Goal: Task Accomplishment & Management: Complete application form

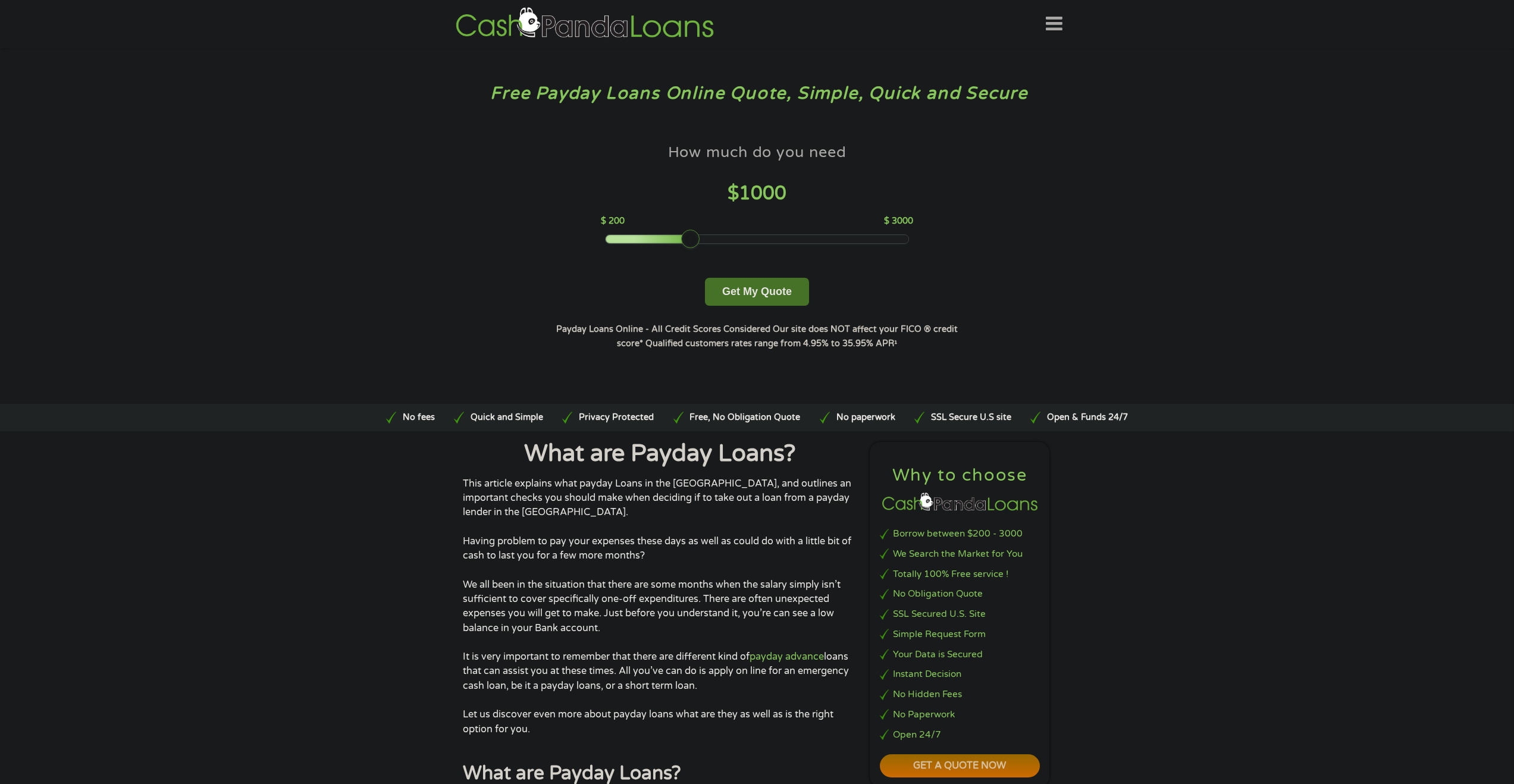
click at [761, 292] on button "Get My Quote" at bounding box center [757, 291] width 104 height 28
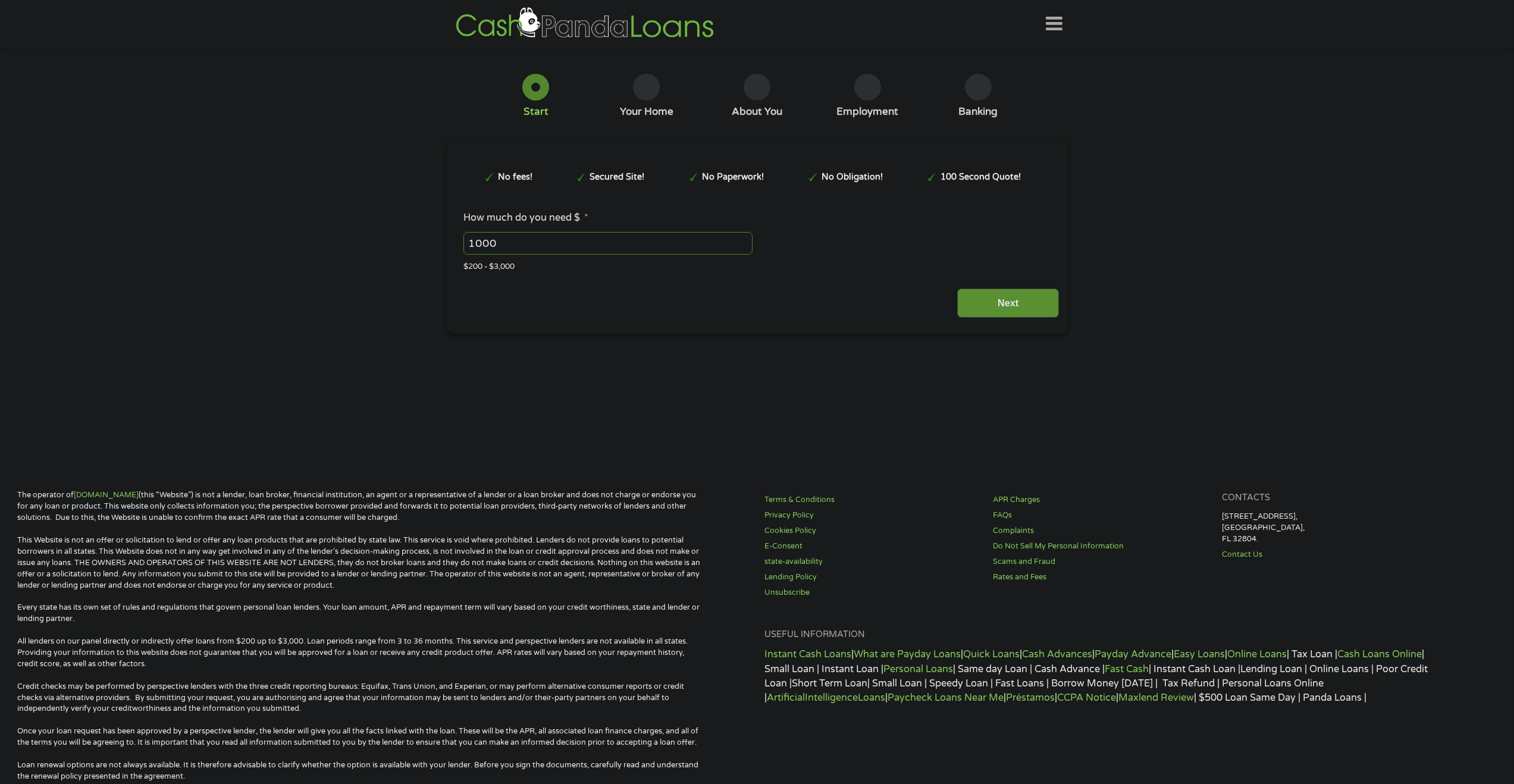
drag, startPoint x: 677, startPoint y: 240, endPoint x: 791, endPoint y: 241, distance: 114.0
click at [791, 241] on html "Home Get Loan Offer How it works FAQs Blog Cash Loans Quick Loans Online Loans …" at bounding box center [757, 556] width 1514 height 1112
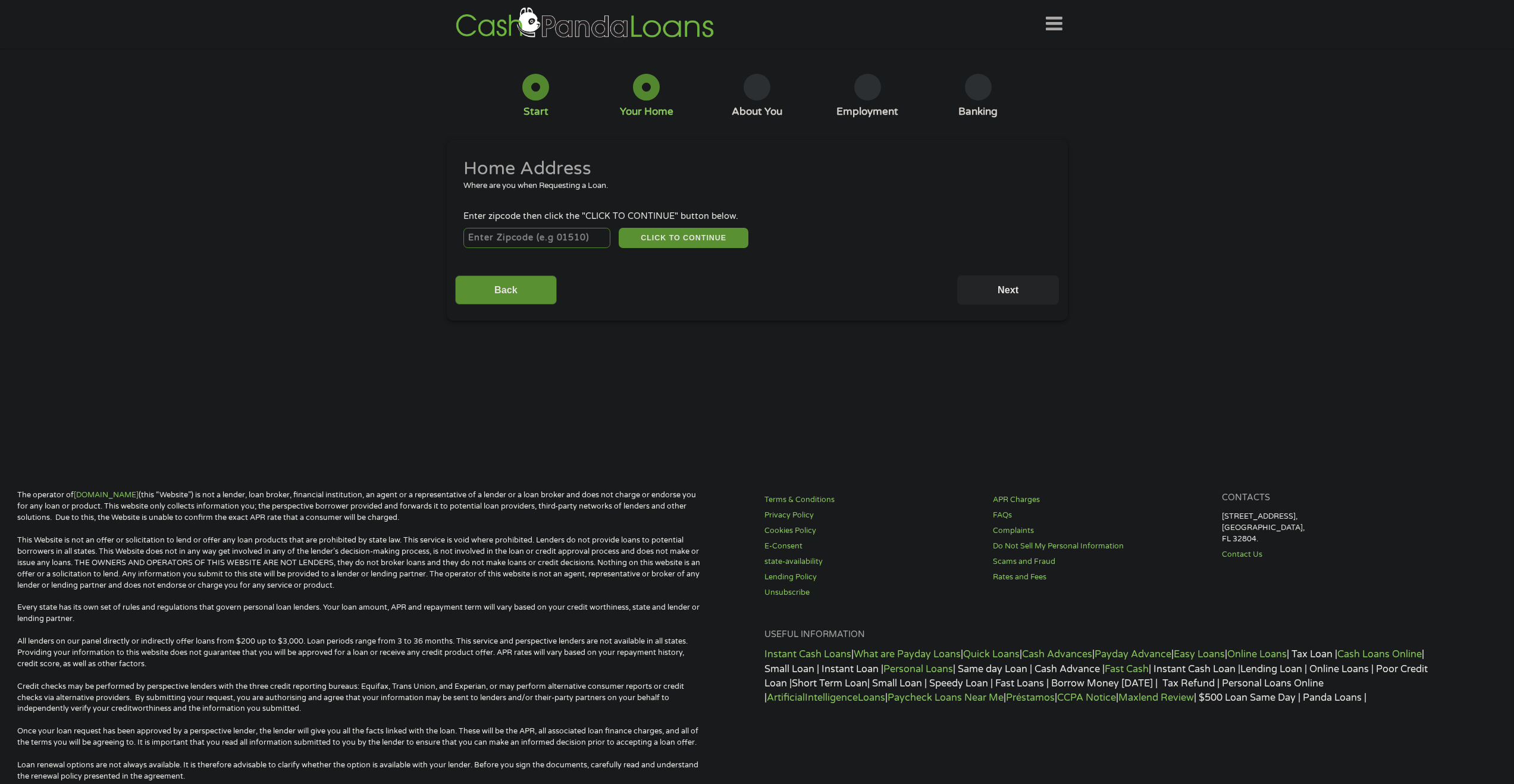
click at [559, 237] on input "number" at bounding box center [537, 238] width 147 height 21
click at [781, 298] on div "Back Next" at bounding box center [757, 285] width 604 height 38
click at [587, 236] on input "number" at bounding box center [537, 238] width 147 height 21
type input "94531"
drag, startPoint x: 801, startPoint y: 299, endPoint x: 757, endPoint y: 250, distance: 65.9
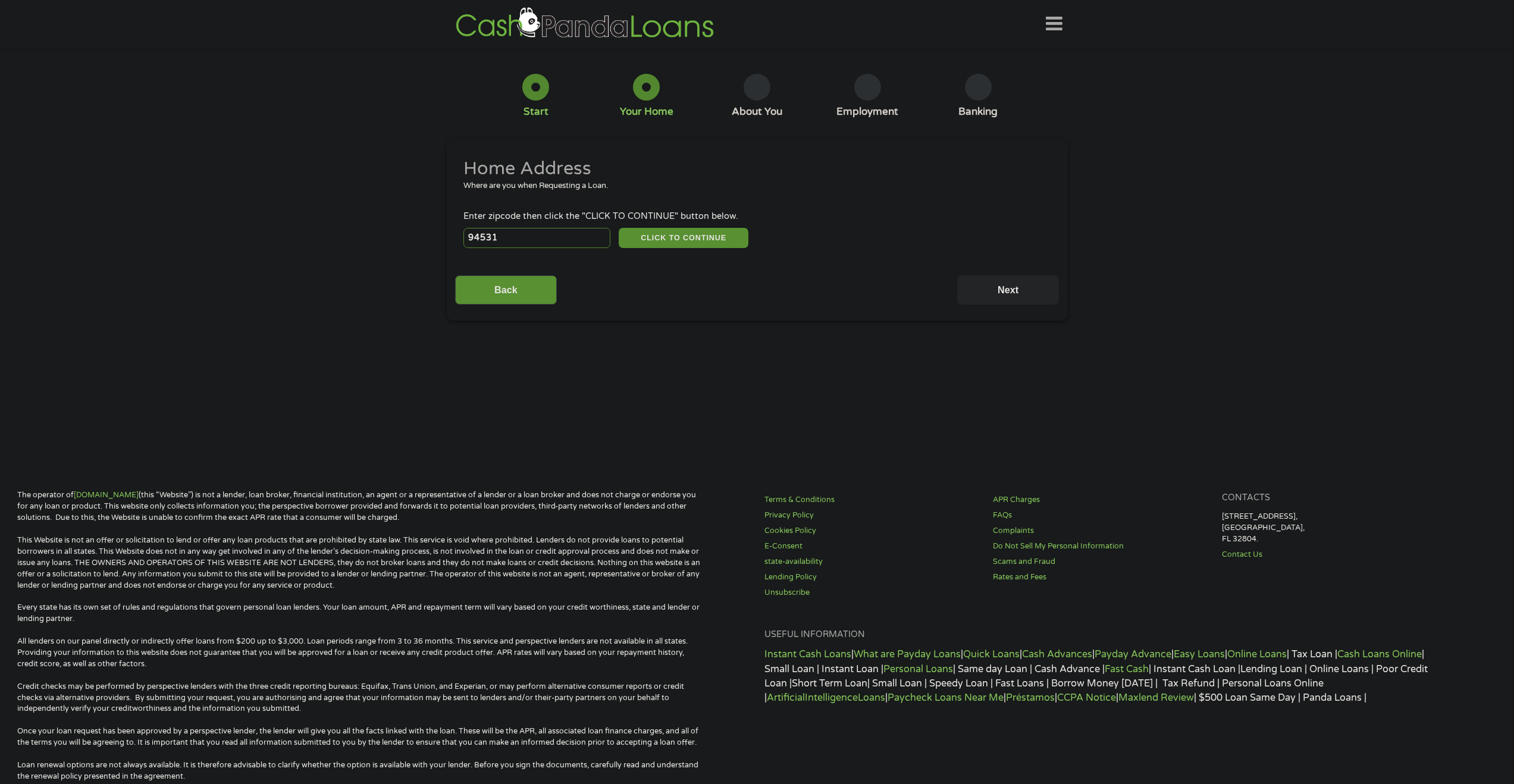
click at [798, 292] on div "Back Next" at bounding box center [757, 285] width 604 height 38
click at [683, 234] on button "CLICK TO CONTINUE" at bounding box center [683, 238] width 130 height 21
type input "94531"
type input "Antioch"
select select "California"
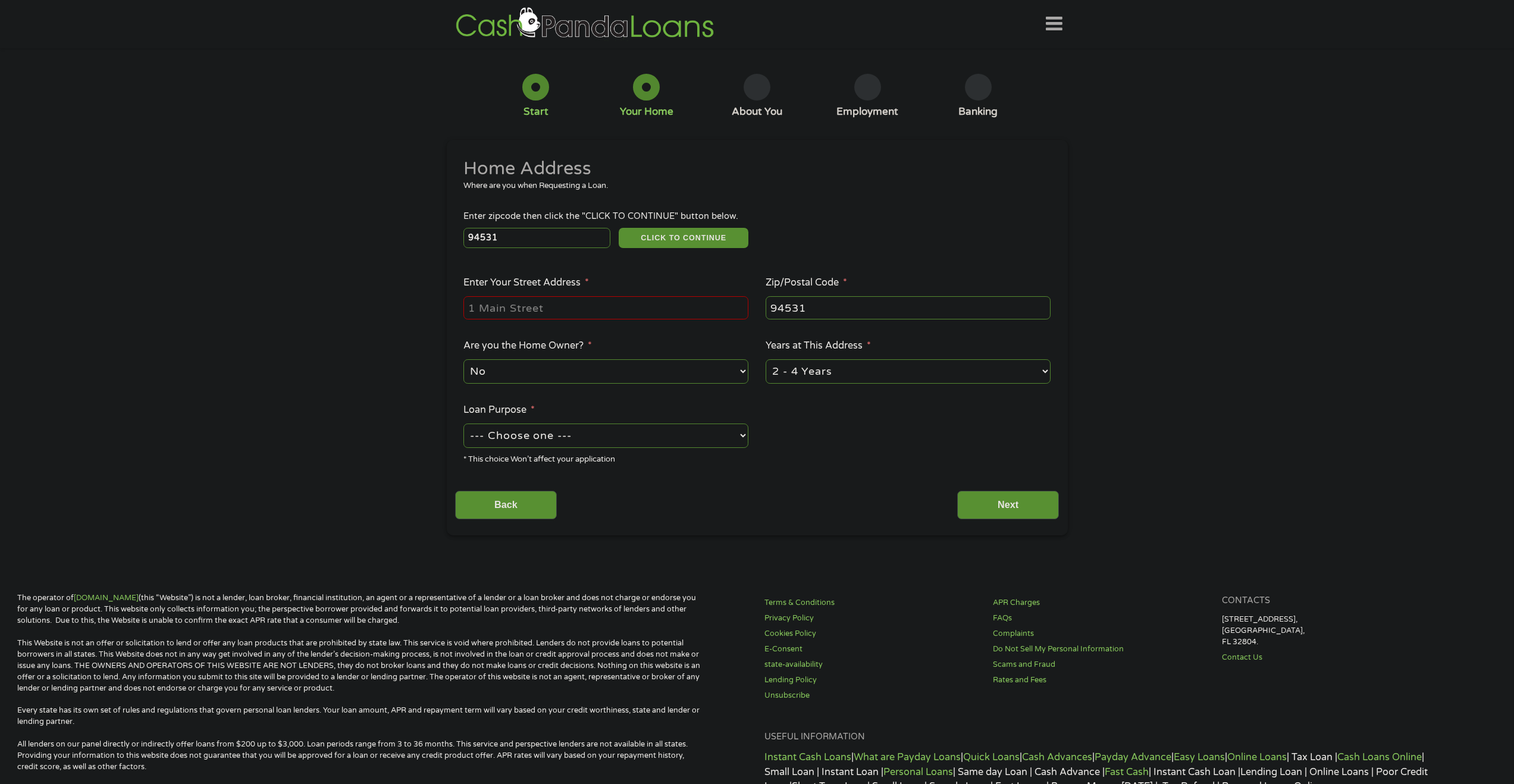
click at [597, 306] on input "Enter Your Street Address *" at bounding box center [606, 307] width 285 height 23
drag, startPoint x: 617, startPoint y: 306, endPoint x: 315, endPoint y: 293, distance: 302.3
click at [315, 293] on div "1 Start 2 Your Home 3 About You 4 Employment 5 Banking 6 This field is hidden w…" at bounding box center [757, 296] width 1514 height 478
type input "2609 Pearlite Way"
click at [629, 437] on select "--- Choose one --- Pay Bills Debt Consolidation Home Improvement Major Purchase…" at bounding box center [606, 435] width 285 height 24
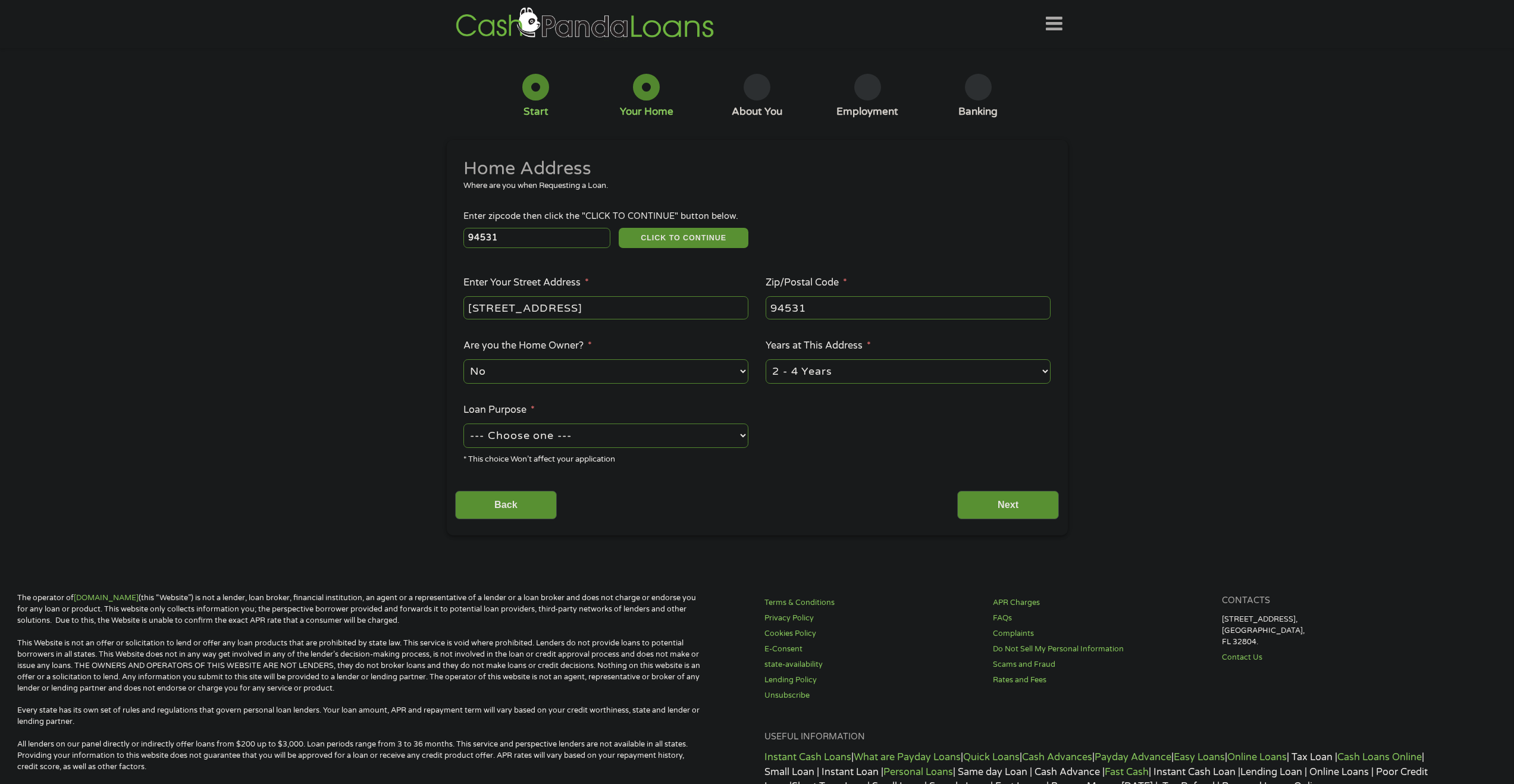
select select "paybills"
click at [464, 423] on select "--- Choose one --- Pay Bills Debt Consolidation Home Improvement Major Purchase…" at bounding box center [606, 435] width 285 height 24
click at [1009, 505] on input "Next" at bounding box center [1008, 505] width 102 height 29
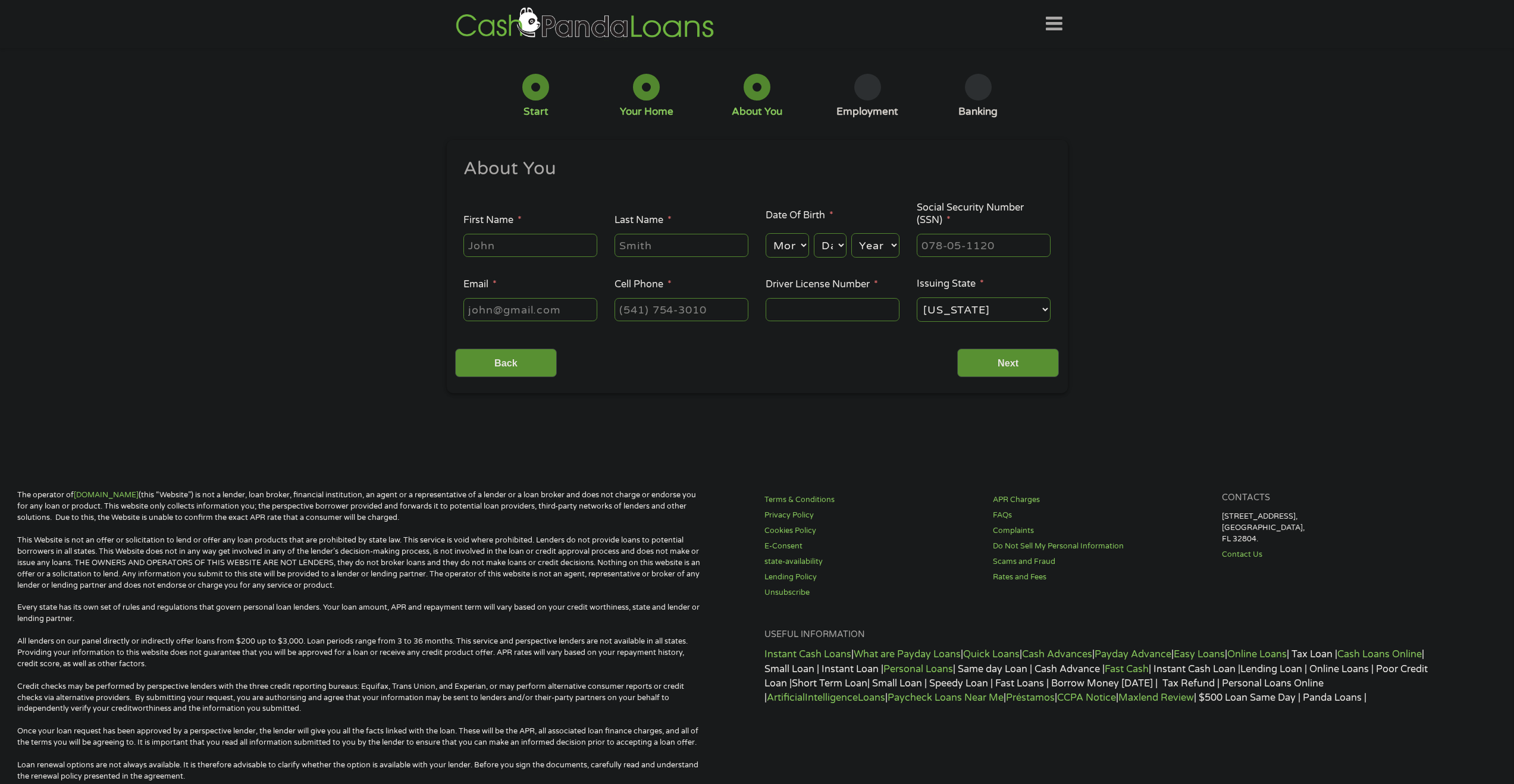
click at [534, 243] on input "First Name *" at bounding box center [530, 245] width 134 height 23
type input "Novelyn"
type input "Tirso"
type input "novelyntirso@yahoo.com"
type input "(925) 222-7183"
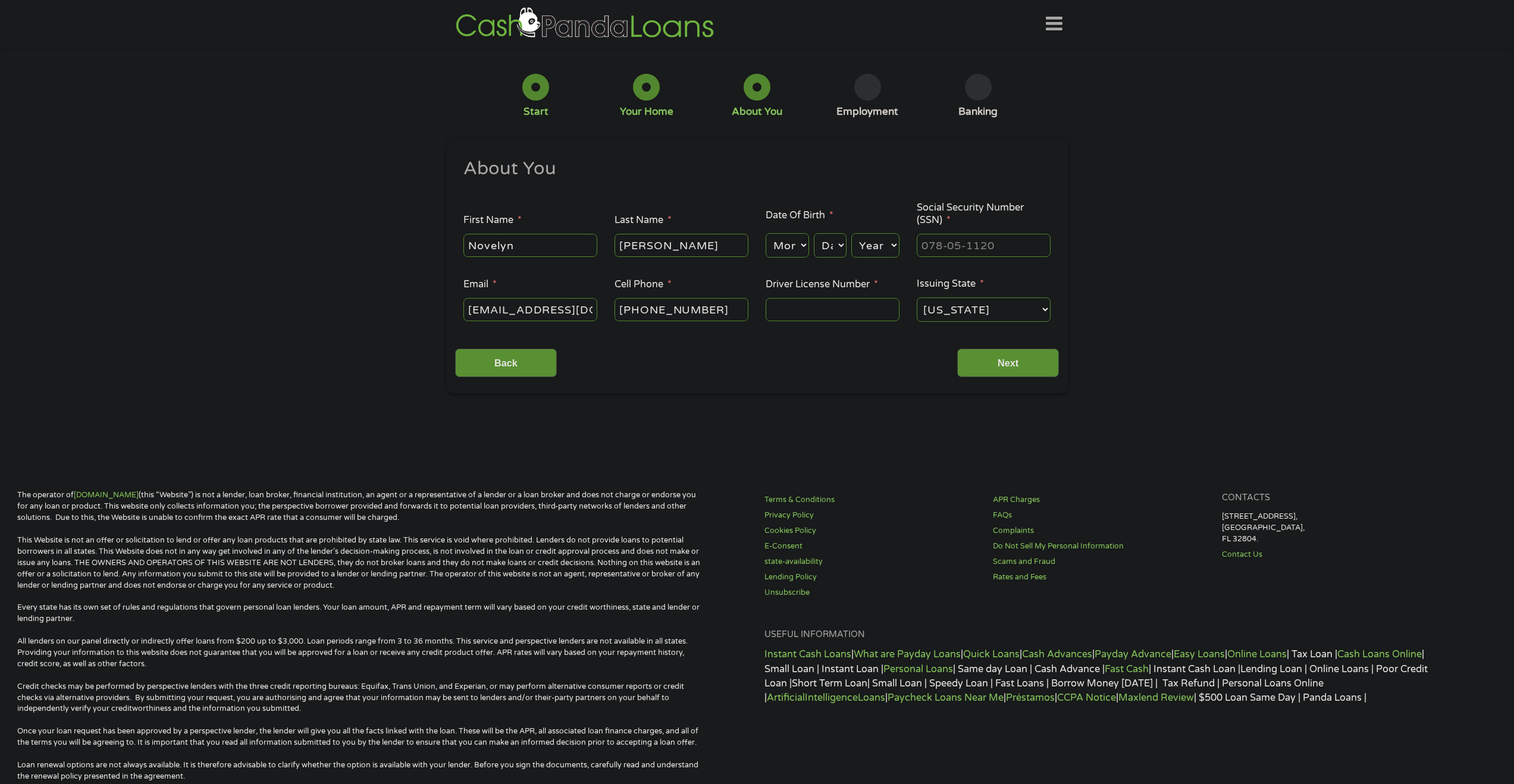
click at [832, 311] on input "Driver License Number *" at bounding box center [832, 309] width 134 height 23
type input "A3231880"
click at [988, 244] on input "___-__-____" at bounding box center [983, 245] width 134 height 23
click at [926, 246] on input "___-__-____" at bounding box center [983, 245] width 134 height 23
type input "549-31-3368"
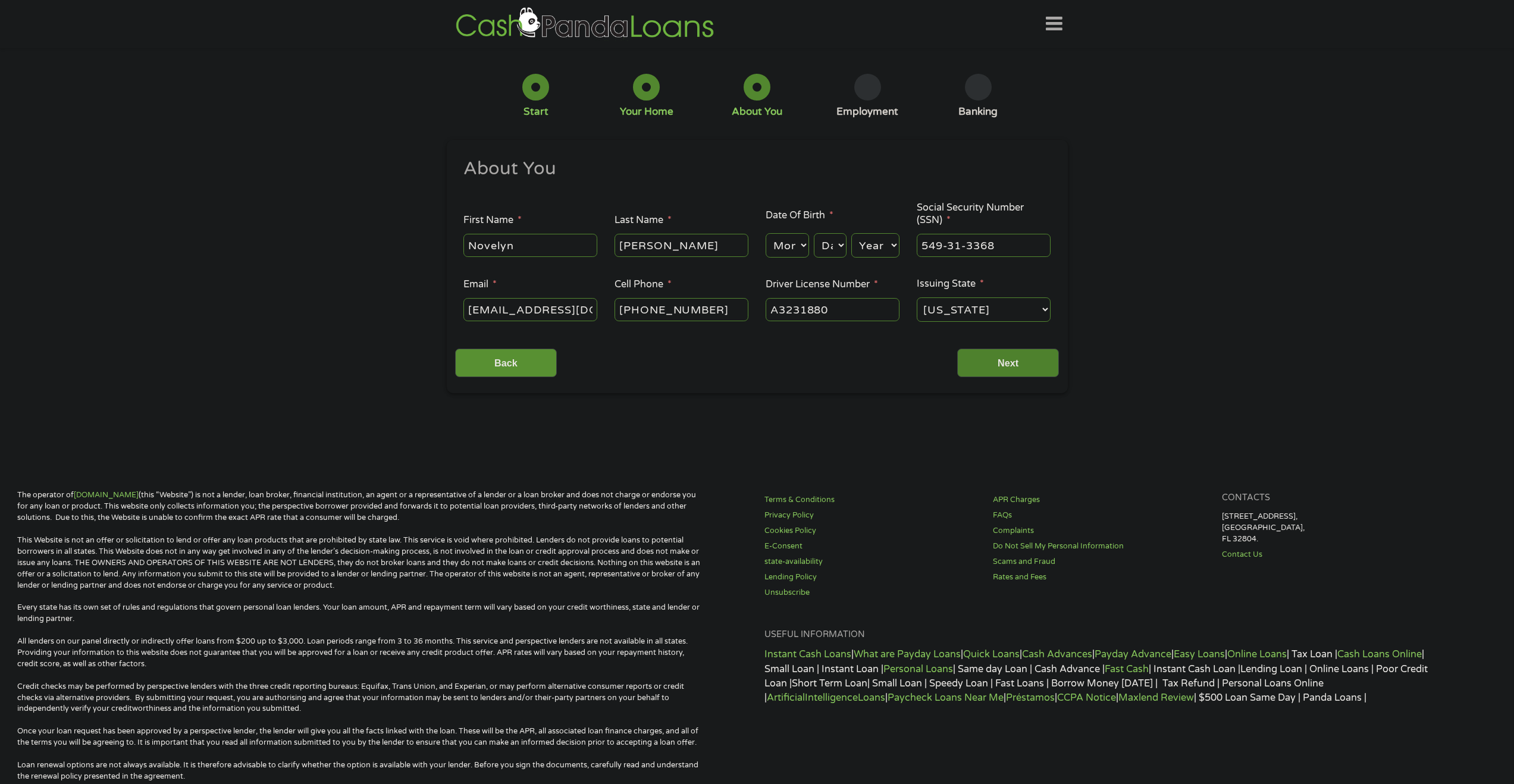
click at [1041, 363] on input "Next" at bounding box center [1008, 362] width 102 height 29
click at [1023, 364] on input "Next" at bounding box center [1008, 362] width 102 height 29
click at [1028, 356] on input "Next" at bounding box center [1008, 362] width 102 height 29
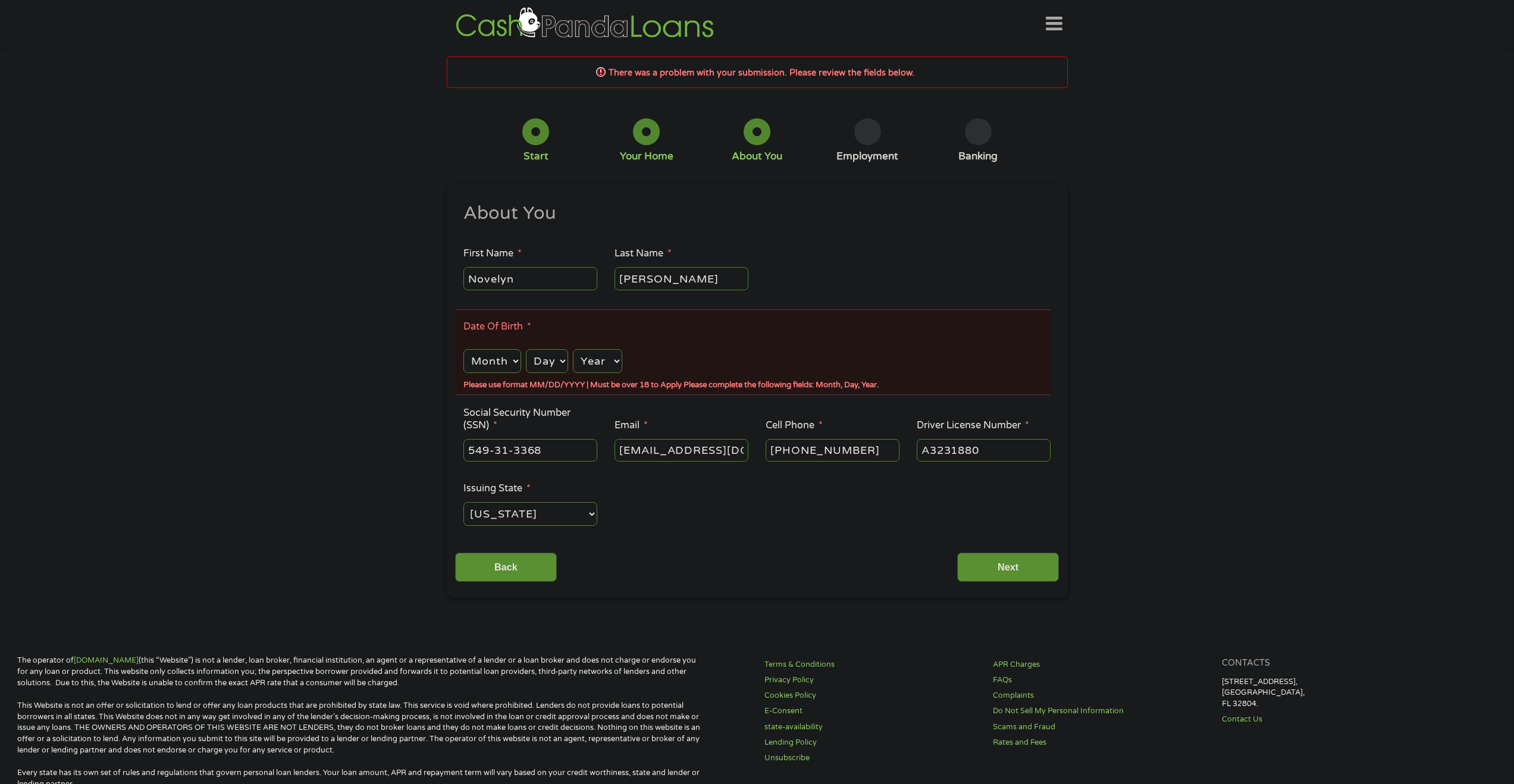
click at [512, 359] on select "Month 1 2 3 4 5 6 7 8 9 10 11 12" at bounding box center [492, 361] width 57 height 24
select select "6"
click at [464, 349] on select "Month 1 2 3 4 5 6 7 8 9 10 11 12" at bounding box center [492, 361] width 57 height 24
click at [564, 359] on select "Day 1 2 3 4 5 6 7 8 9 10 11 12 13 14 15 16 17 18 19 20 21 22 23 24 25 26 27 28 …" at bounding box center [547, 361] width 42 height 24
select select "16"
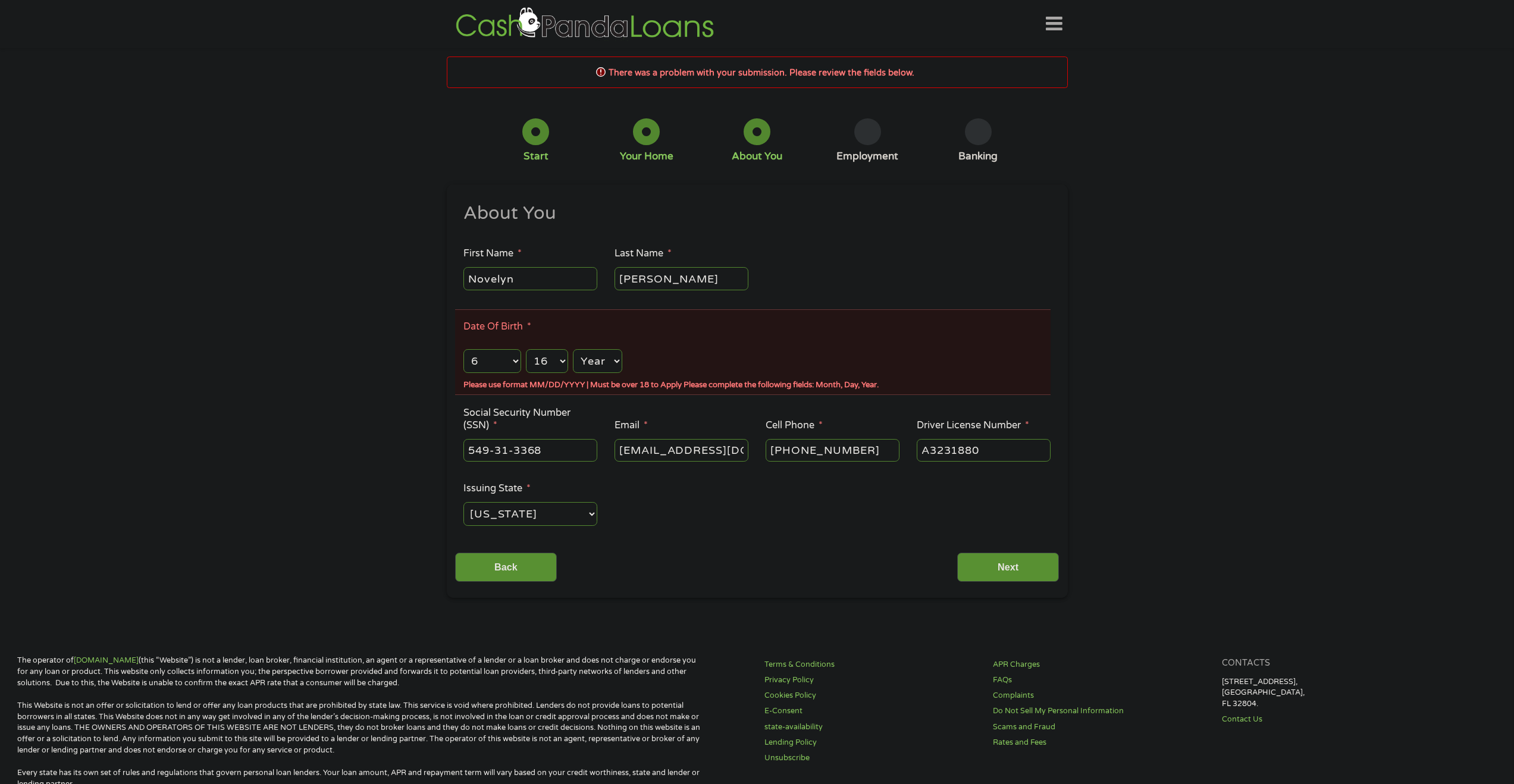
click at [526, 349] on select "Day 1 2 3 4 5 6 7 8 9 10 11 12 13 14 15 16 17 18 19 20 21 22 23 24 25 26 27 28 …" at bounding box center [547, 361] width 42 height 24
click at [614, 362] on select "Year 2007 2006 2005 2004 2003 2002 2001 2000 1999 1998 1997 1996 1995 1994 1993…" at bounding box center [597, 361] width 49 height 24
select select "1968"
click at [573, 349] on select "Year 2007 2006 2005 2004 2003 2002 2001 2000 1999 1998 1997 1996 1995 1994 1993…" at bounding box center [597, 361] width 49 height 24
click at [494, 570] on input "Back" at bounding box center [506, 567] width 102 height 29
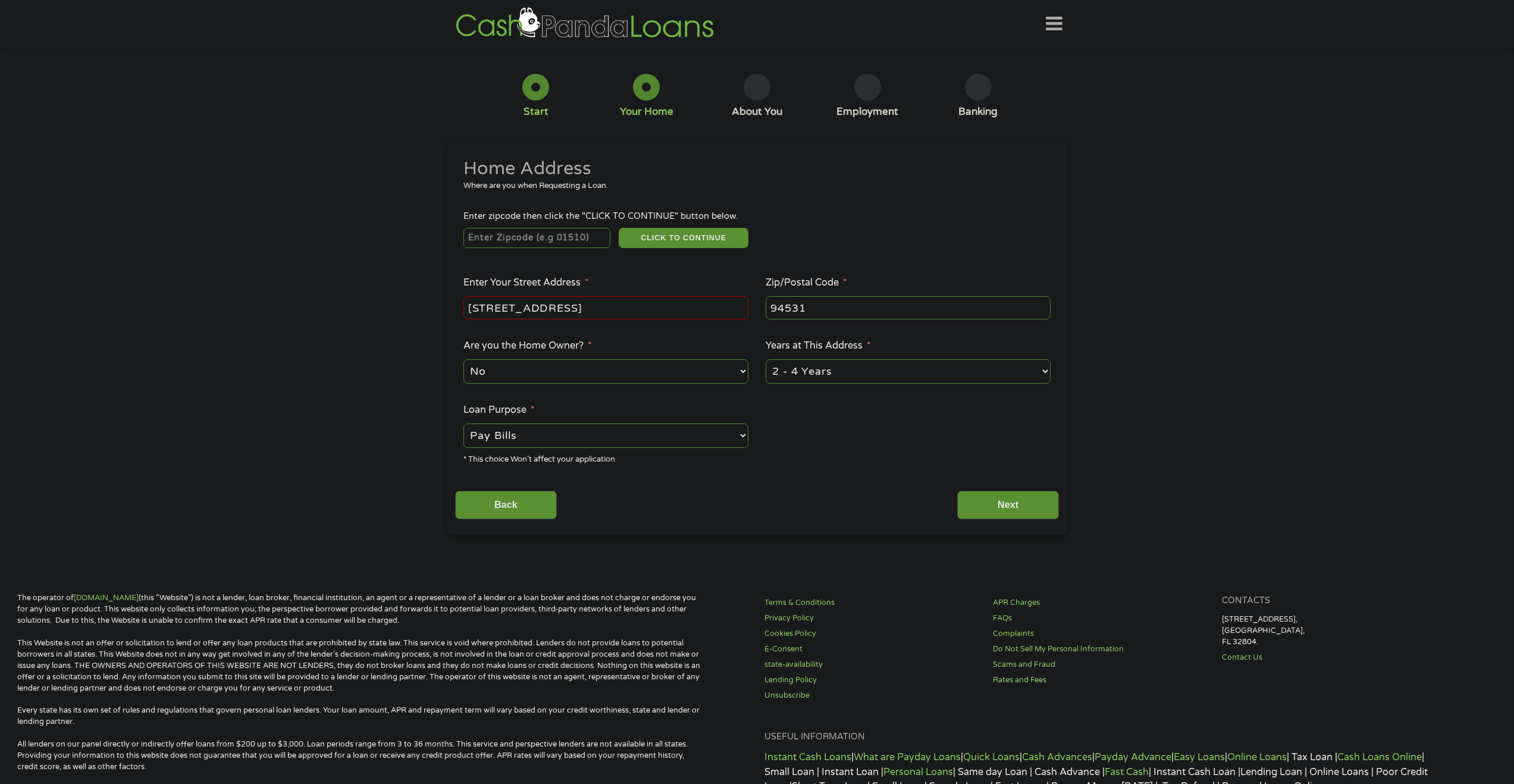
click at [567, 240] on input "number" at bounding box center [537, 238] width 147 height 21
type input "94531"
click at [279, 322] on div "1 Start 2 Your Home 3 About You 4 Employment 5 Banking 6 This field is hidden w…" at bounding box center [757, 296] width 1514 height 478
click at [510, 496] on input "Back" at bounding box center [506, 505] width 102 height 29
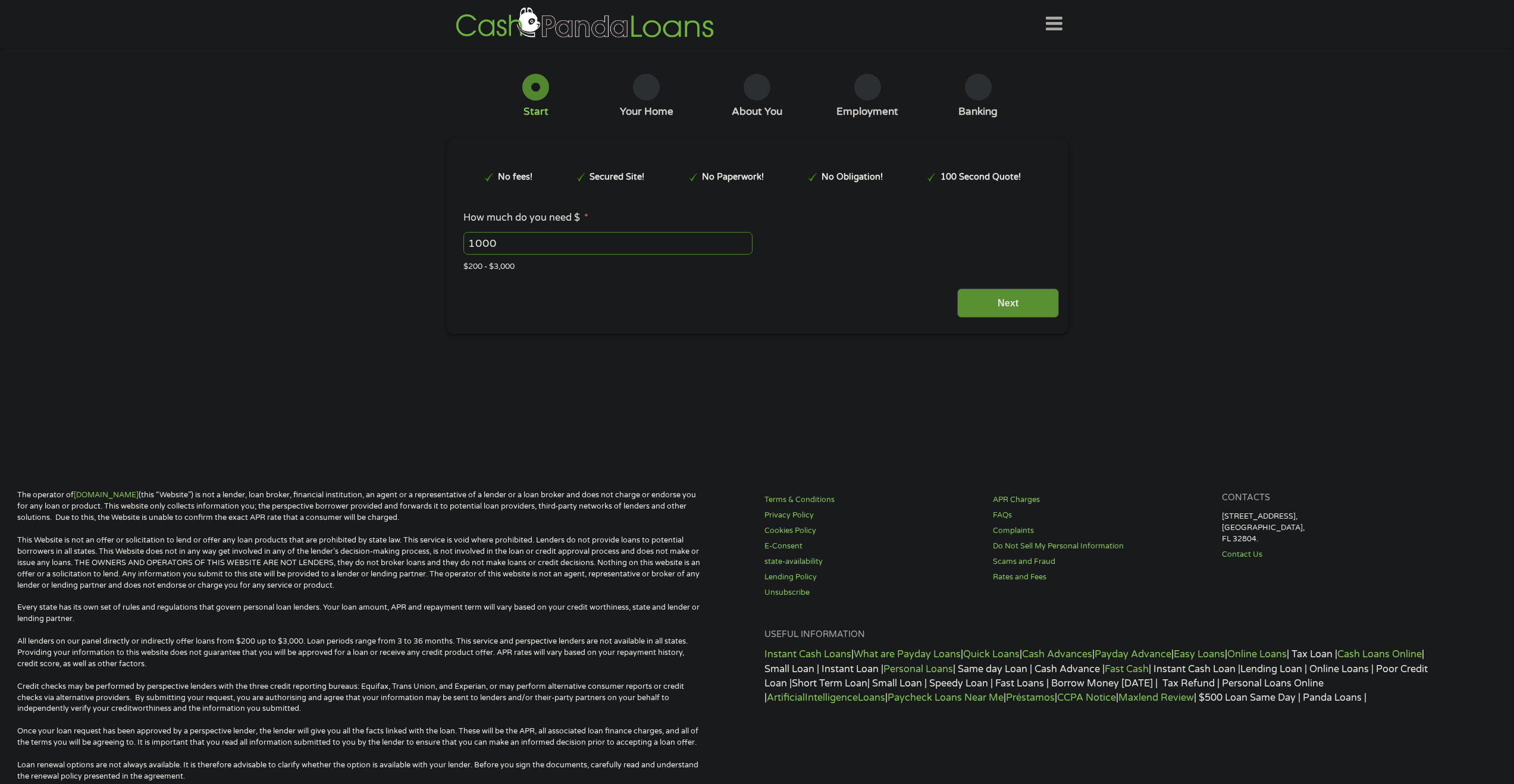
click at [534, 246] on input "1000" at bounding box center [608, 243] width 289 height 23
type input "1"
type input "800"
click at [825, 372] on main "1 Start 2 Your Home 3 About You 4 Employment 5 Banking 6 This field is hidden w…" at bounding box center [757, 257] width 1514 height 401
click at [1006, 304] on input "Next" at bounding box center [1008, 303] width 102 height 29
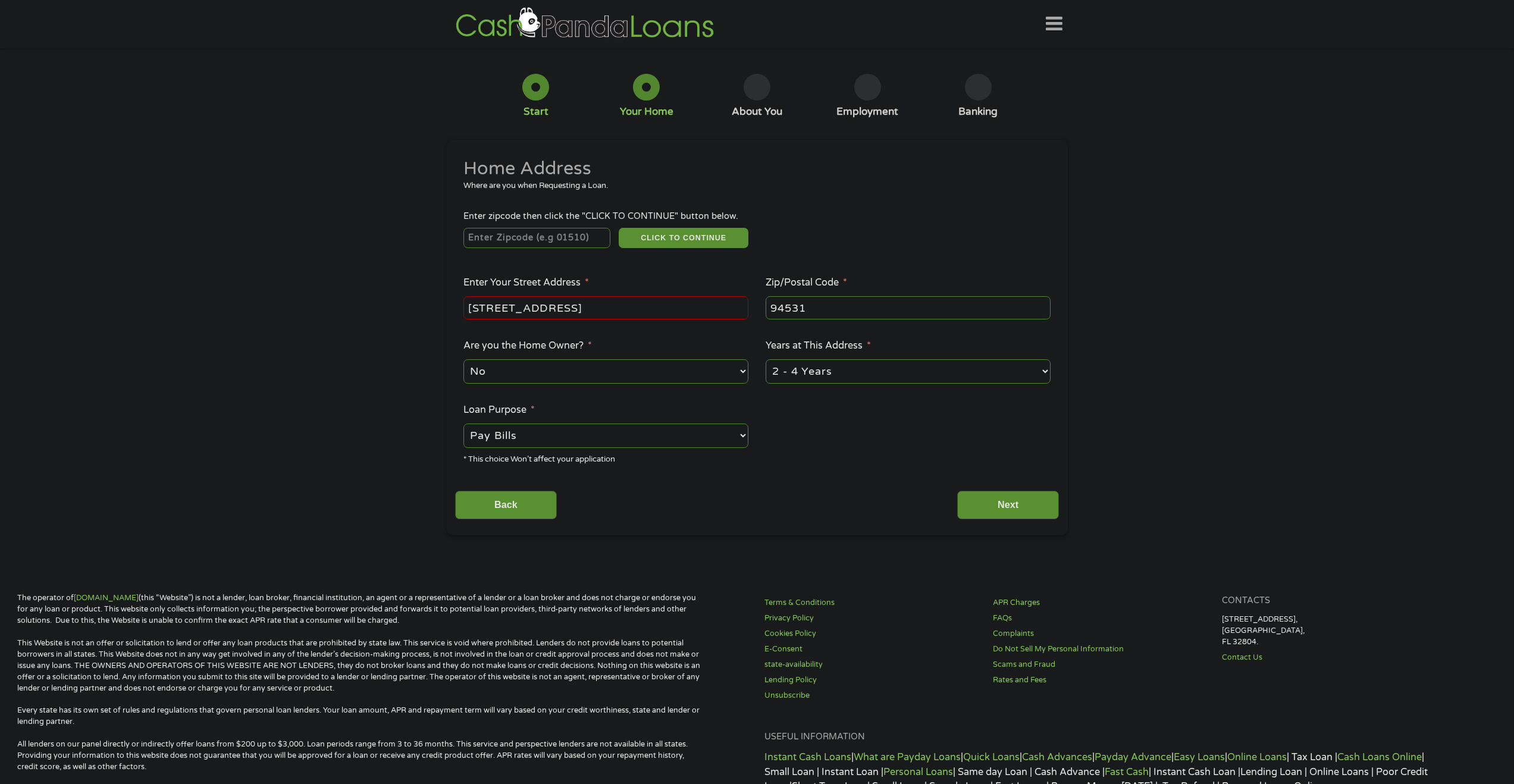
click at [563, 242] on input "number" at bounding box center [537, 238] width 147 height 21
type input "94531"
click at [519, 513] on input "Back" at bounding box center [506, 505] width 102 height 29
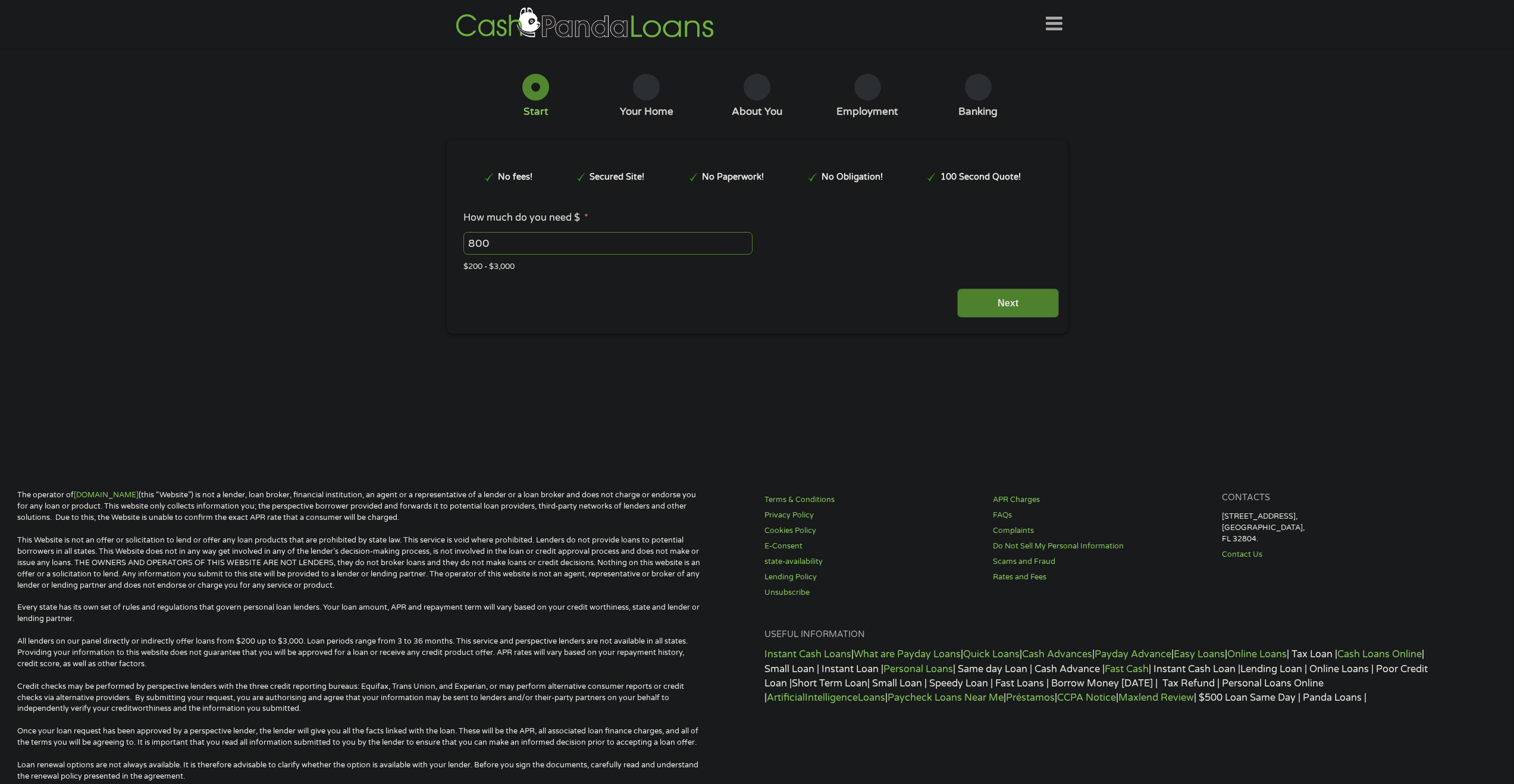
click at [1026, 304] on input "Next" at bounding box center [1008, 303] width 102 height 29
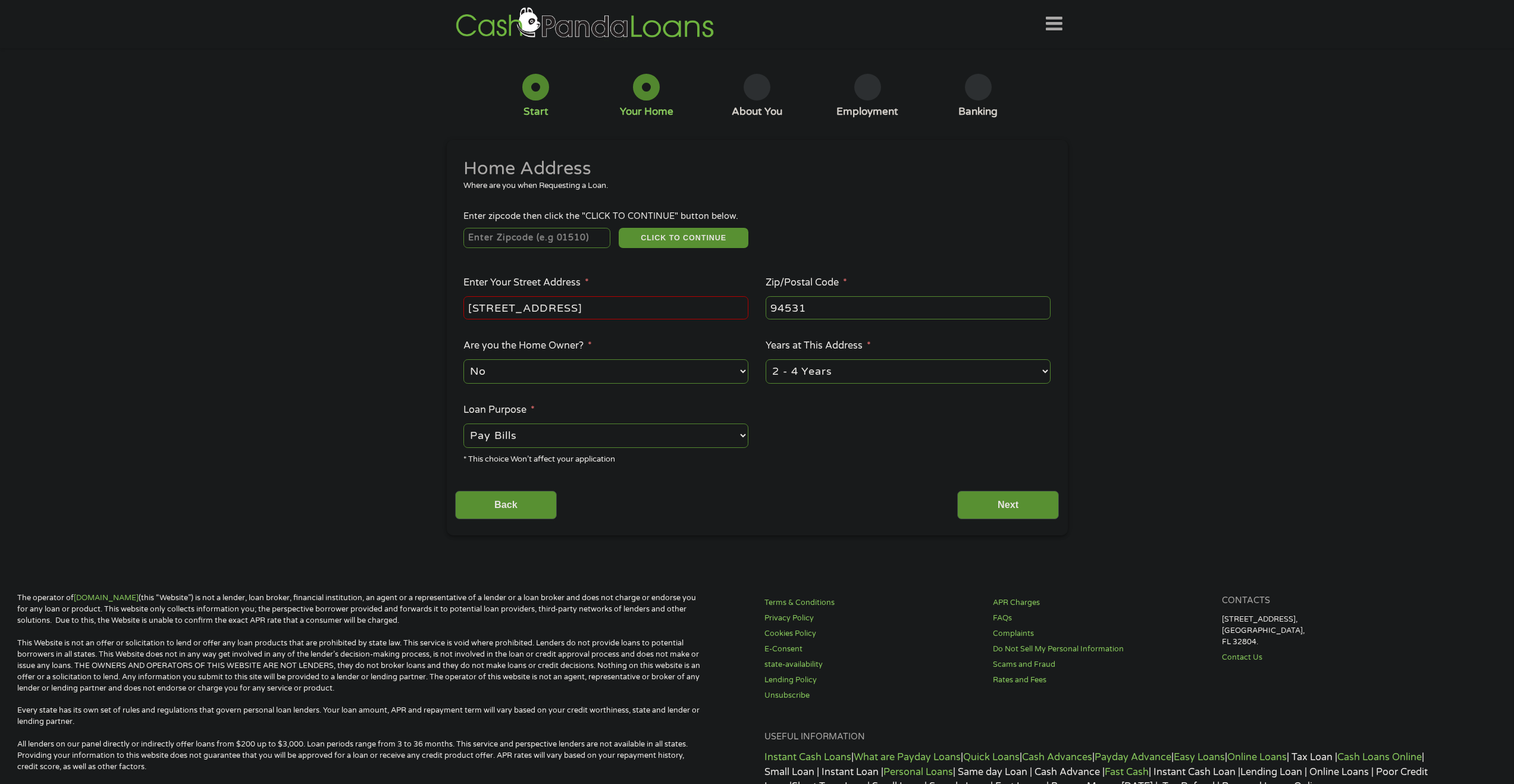
click at [526, 242] on input "number" at bounding box center [537, 238] width 147 height 21
type input "94531"
click at [684, 231] on button "CLICK TO CONTINUE" at bounding box center [683, 238] width 130 height 21
click at [512, 500] on input "Back" at bounding box center [506, 505] width 102 height 29
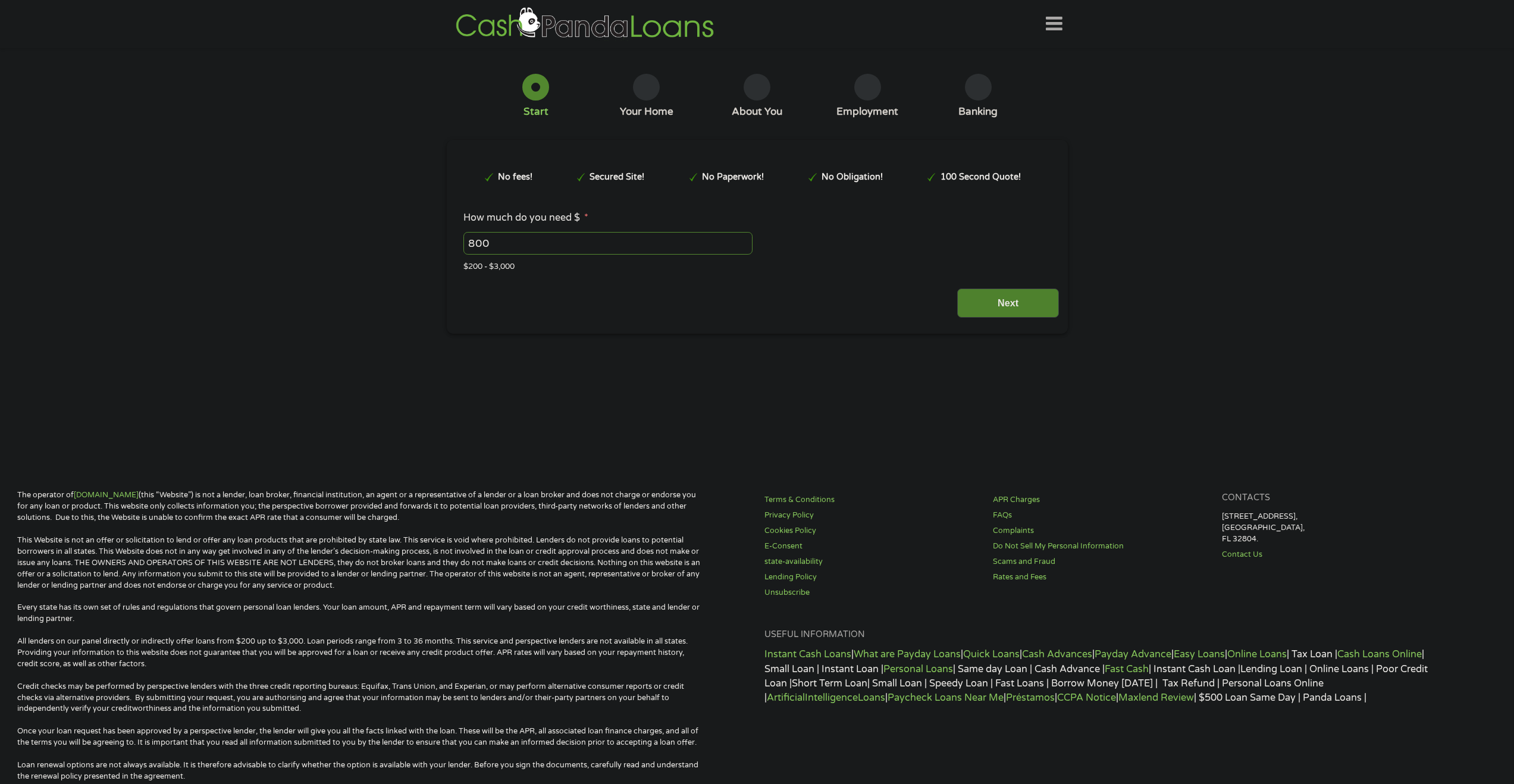
click at [1013, 296] on input "Next" at bounding box center [1008, 303] width 102 height 29
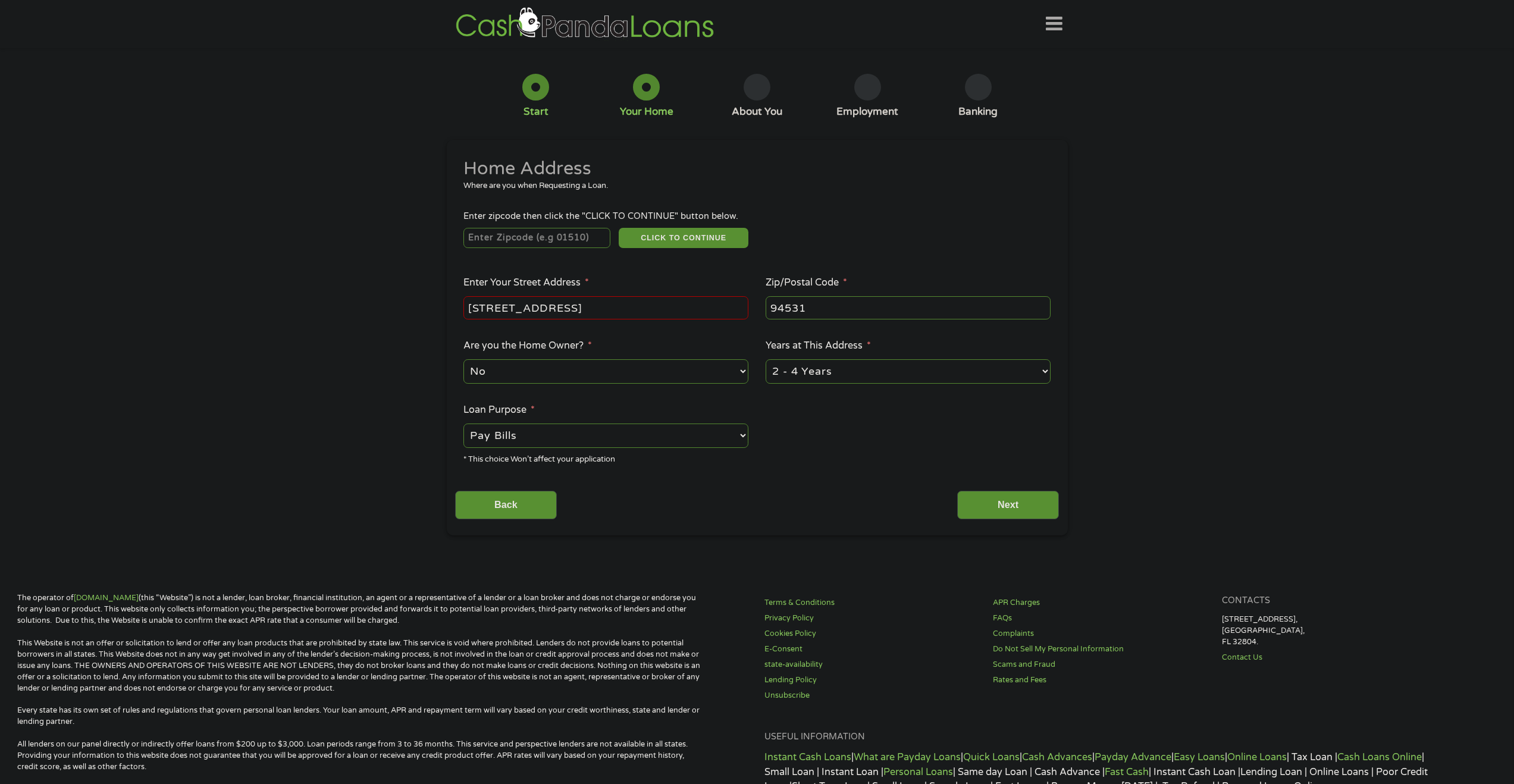
click at [624, 306] on input "2609 Pearlite Way" at bounding box center [606, 307] width 285 height 23
click at [607, 311] on input "2609 Pearlite Way" at bounding box center [606, 307] width 285 height 23
type input "2"
click at [838, 311] on input "94531" at bounding box center [908, 307] width 285 height 23
drag, startPoint x: 832, startPoint y: 311, endPoint x: 740, endPoint y: 311, distance: 92.0
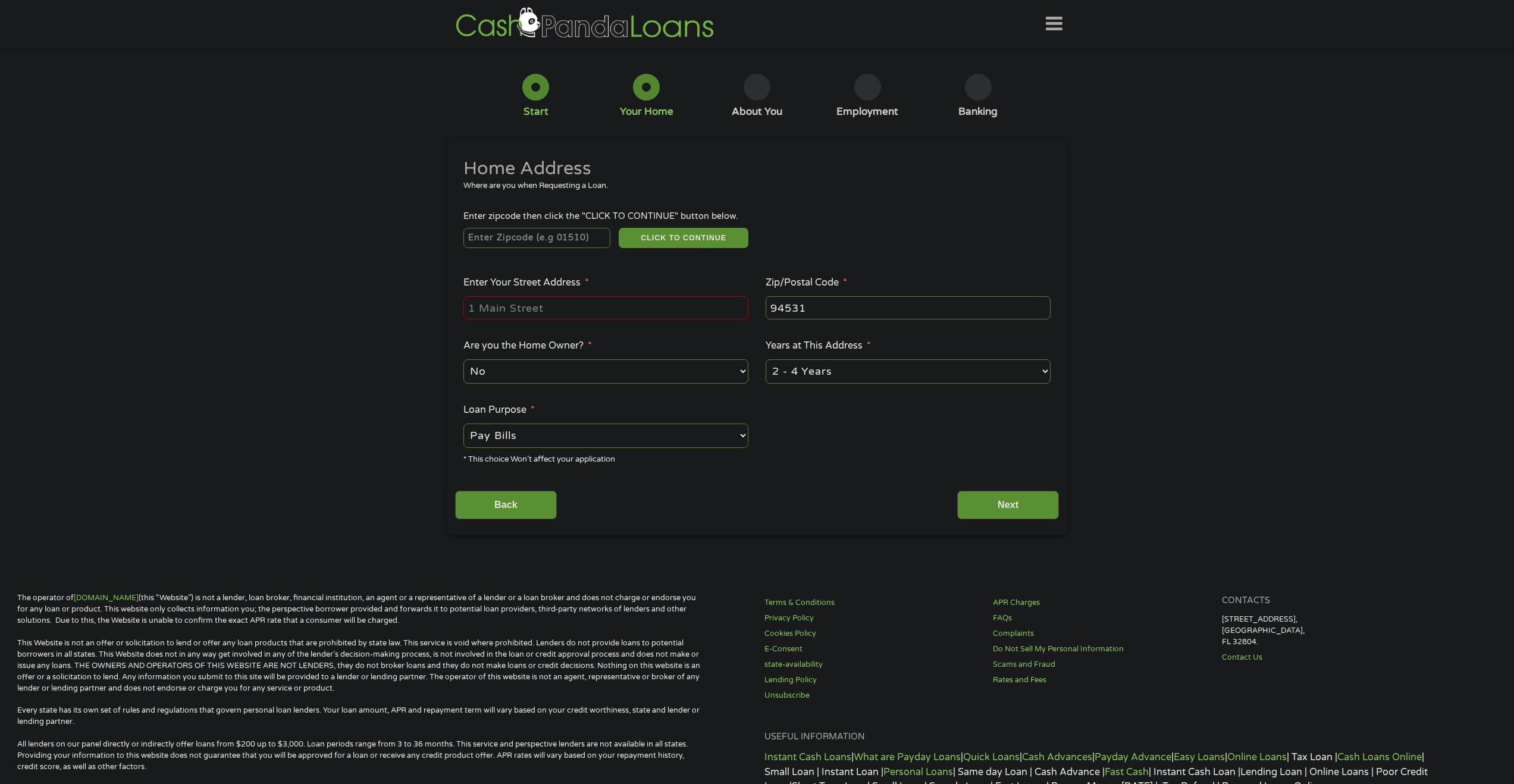
click at [742, 312] on ul "Home Address Where are you when Requesting a Loan. Enter zipcode then click the…" at bounding box center [757, 316] width 604 height 318
type input "_____"
click at [583, 315] on input "Enter Your Street Address *" at bounding box center [606, 307] width 285 height 23
type input "2609 Pearlite Way Antioch, CA"
click at [862, 310] on input "_____" at bounding box center [908, 307] width 285 height 23
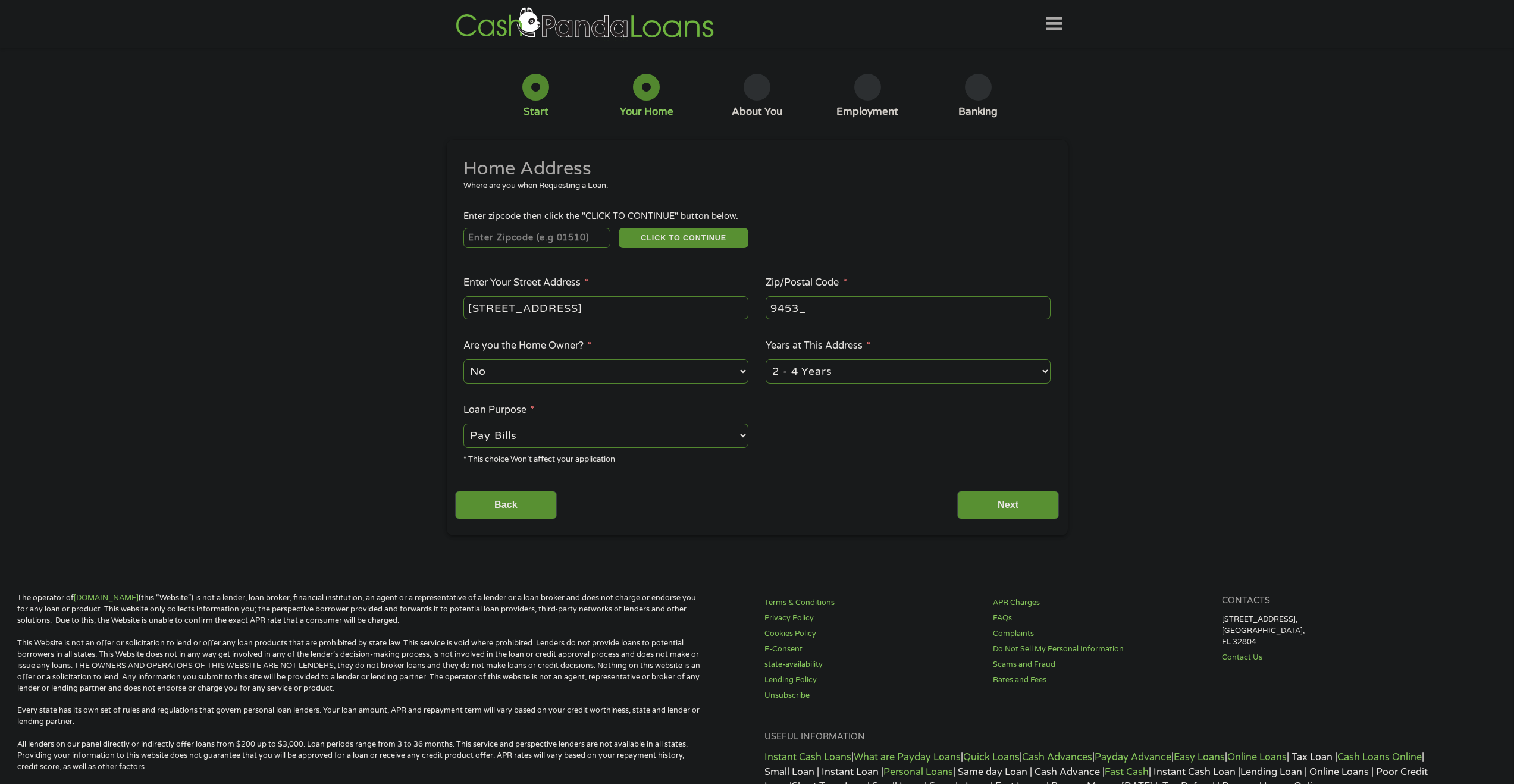
type input "94531"
drag, startPoint x: 497, startPoint y: 500, endPoint x: 505, endPoint y: 499, distance: 8.1
click at [498, 500] on input "Back" at bounding box center [506, 505] width 102 height 29
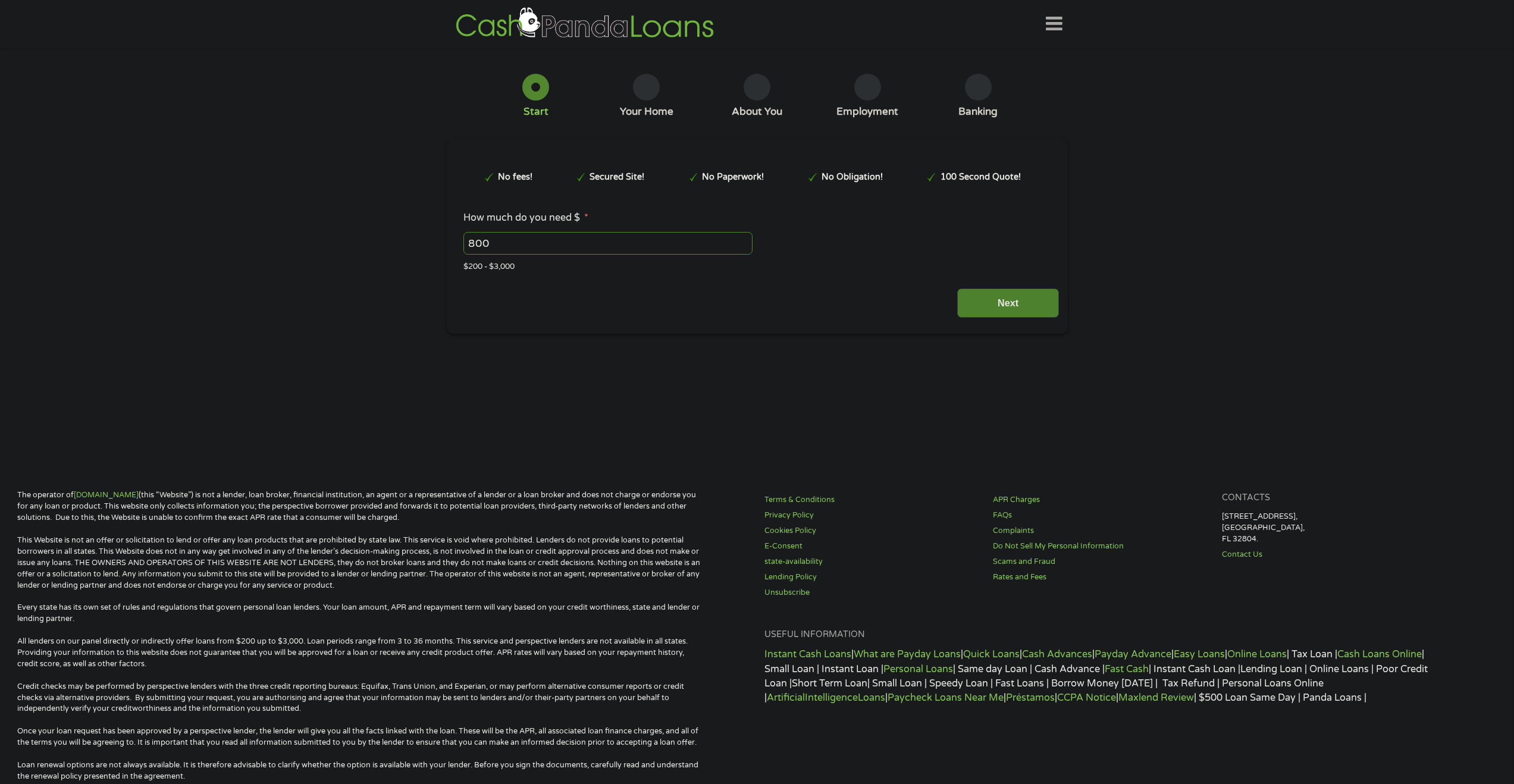
click at [1026, 303] on input "Next" at bounding box center [1008, 303] width 102 height 29
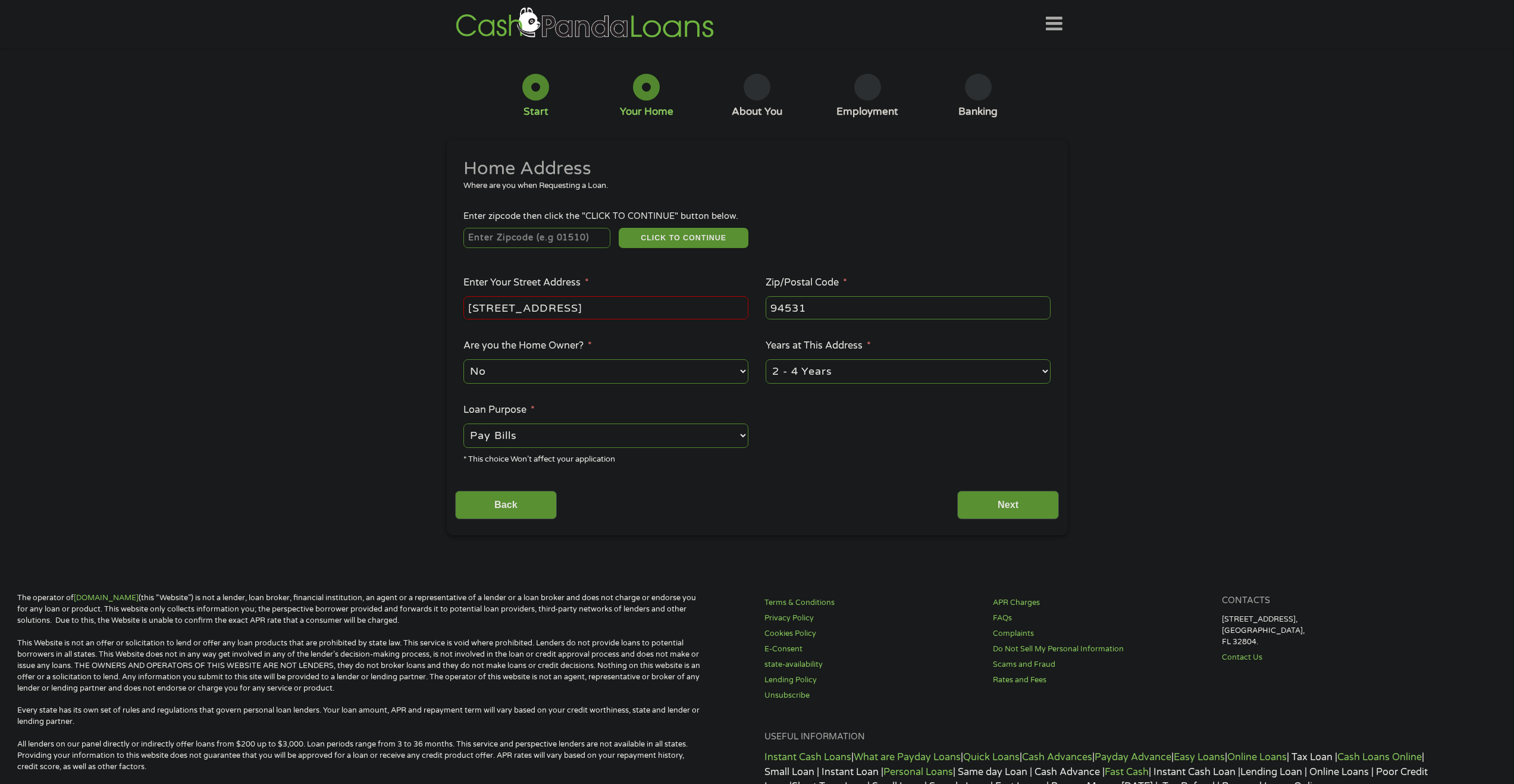
drag, startPoint x: 498, startPoint y: 311, endPoint x: 518, endPoint y: 311, distance: 20.0
click at [498, 311] on input "2609 Pearlite Way Antioch, CA" at bounding box center [606, 307] width 285 height 23
type input "Pearlite Way Antioch, CA"
click at [522, 234] on input "number" at bounding box center [537, 238] width 147 height 21
type input "94531"
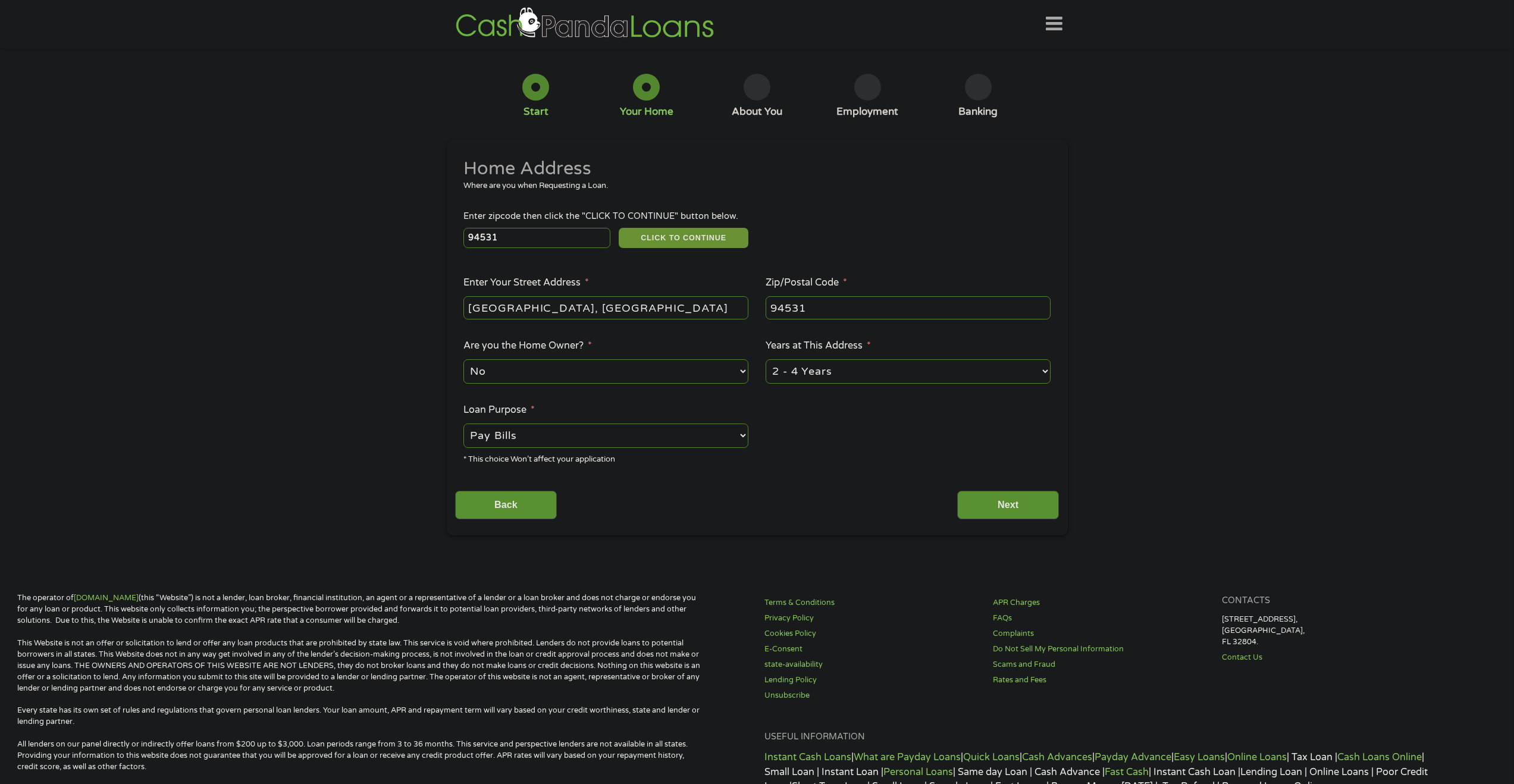
click at [674, 232] on button "CLICK TO CONTINUE" at bounding box center [683, 238] width 130 height 21
click at [508, 507] on input "Back" at bounding box center [506, 505] width 102 height 29
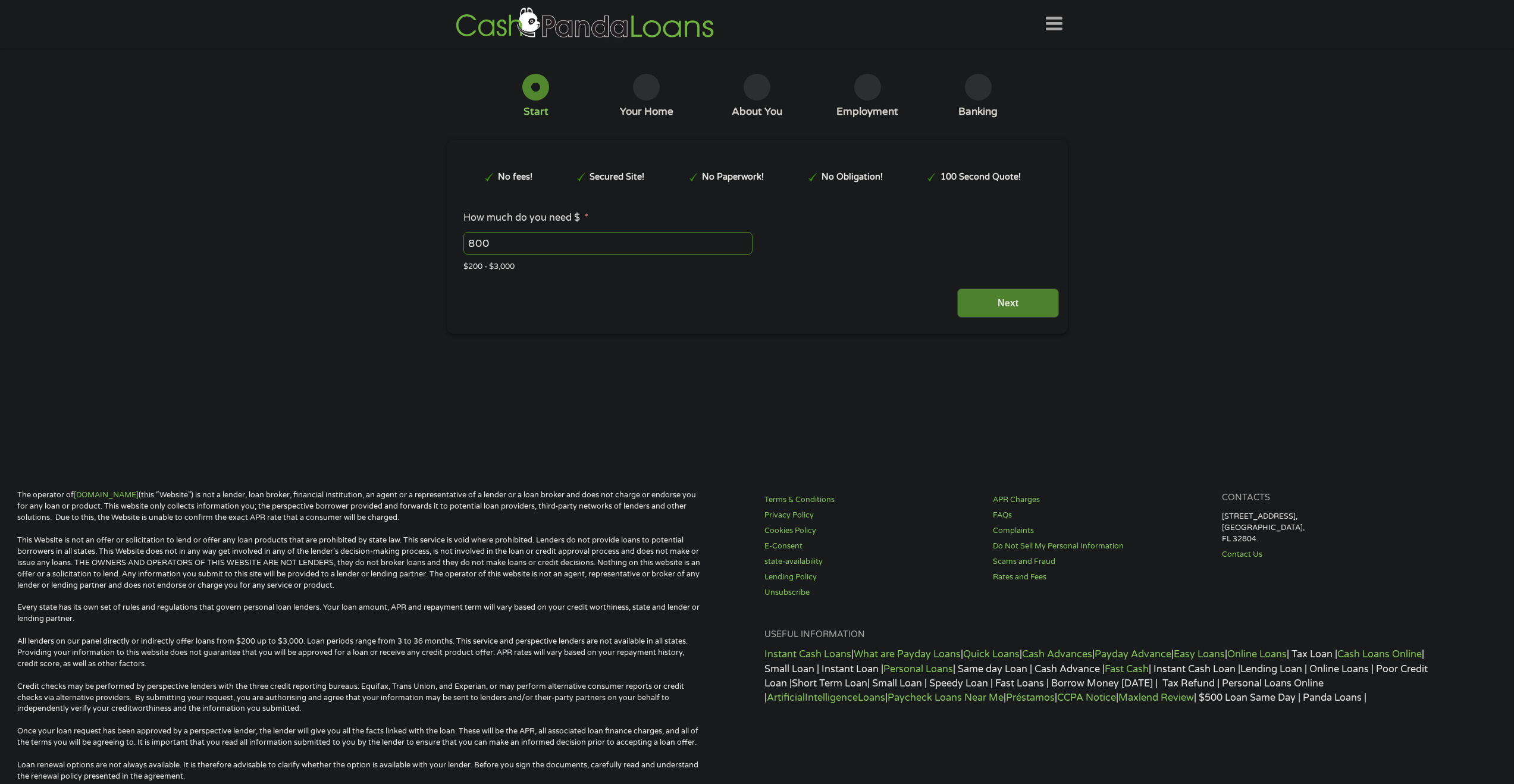
click at [1024, 298] on input "Next" at bounding box center [1008, 303] width 102 height 29
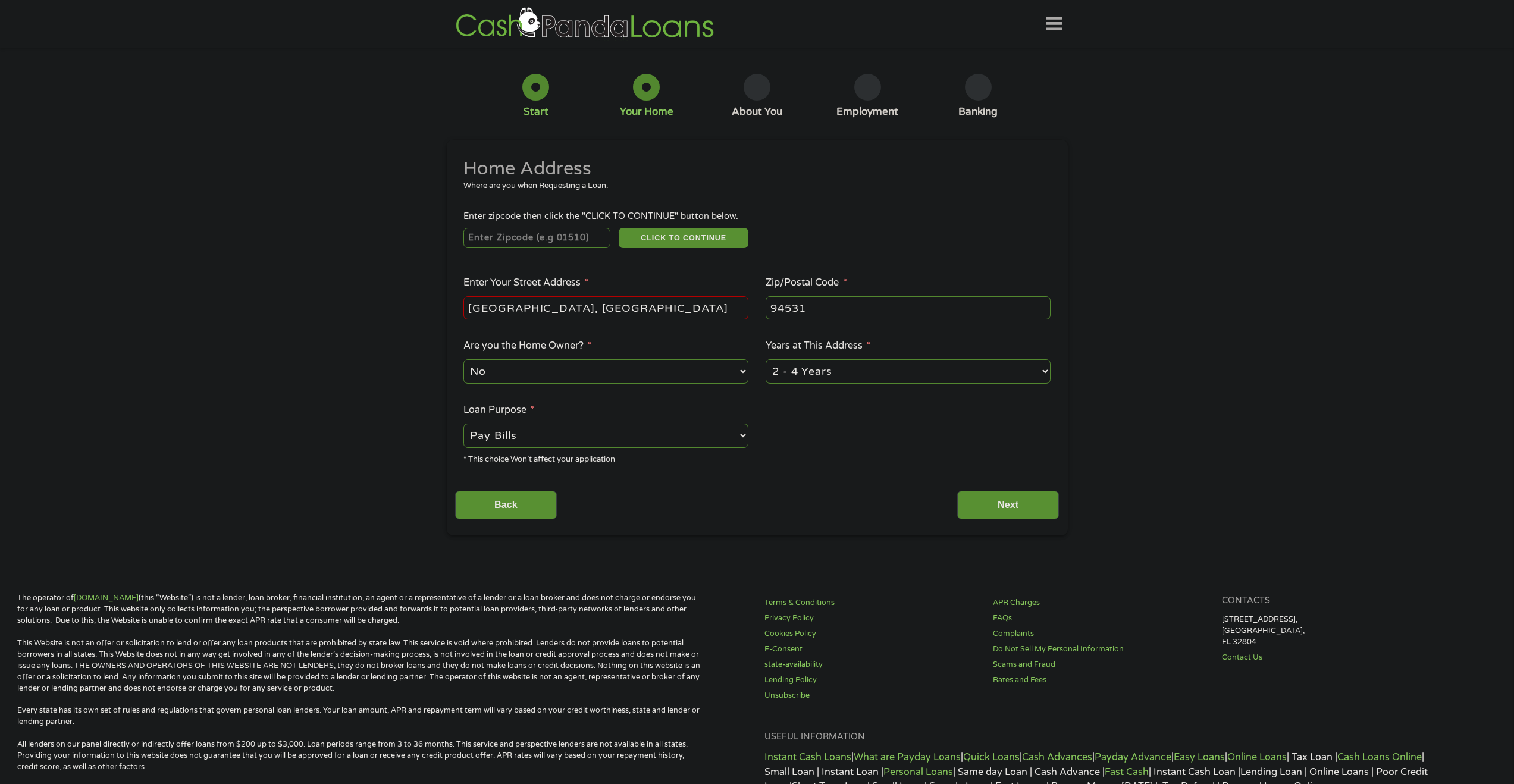
click at [546, 201] on li "Home Address Where are you when Requesting a Loan." at bounding box center [752, 179] width 595 height 45
click at [544, 192] on li "Home Address Where are you when Requesting a Loan." at bounding box center [752, 179] width 595 height 45
click at [561, 192] on li "Home Address Where are you when Requesting a Loan." at bounding box center [752, 179] width 595 height 45
click at [665, 238] on button "CLICK TO CONTINUE" at bounding box center [683, 238] width 130 height 21
click at [587, 238] on input "number" at bounding box center [537, 238] width 147 height 21
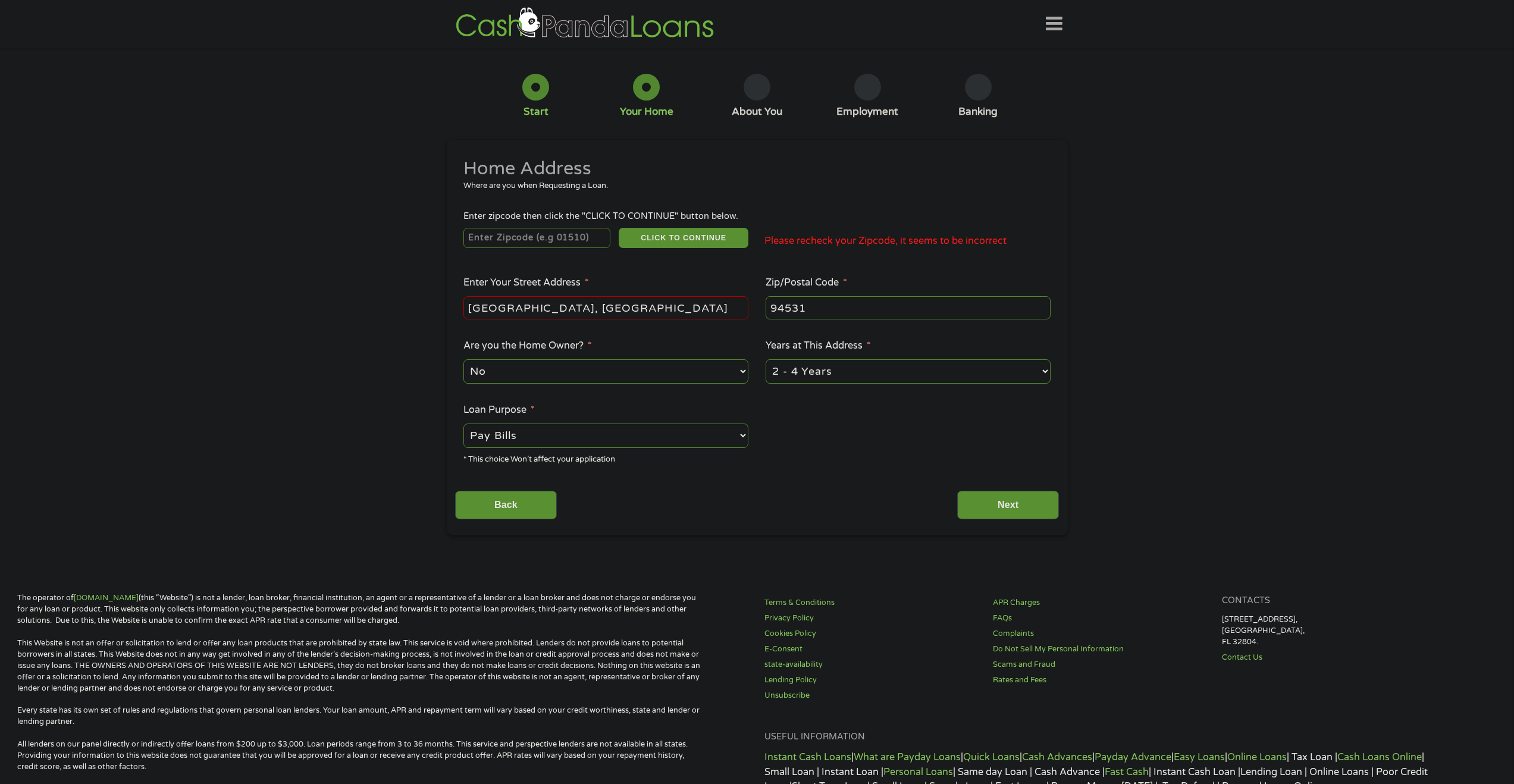
type input "94531"
click at [664, 243] on button "CLICK TO CONTINUE" at bounding box center [683, 238] width 130 height 21
click at [633, 313] on input "Pearlite Way Antioch, CA" at bounding box center [606, 307] width 285 height 23
type input "Pearlite Way"
click at [507, 506] on input "Back" at bounding box center [506, 505] width 102 height 29
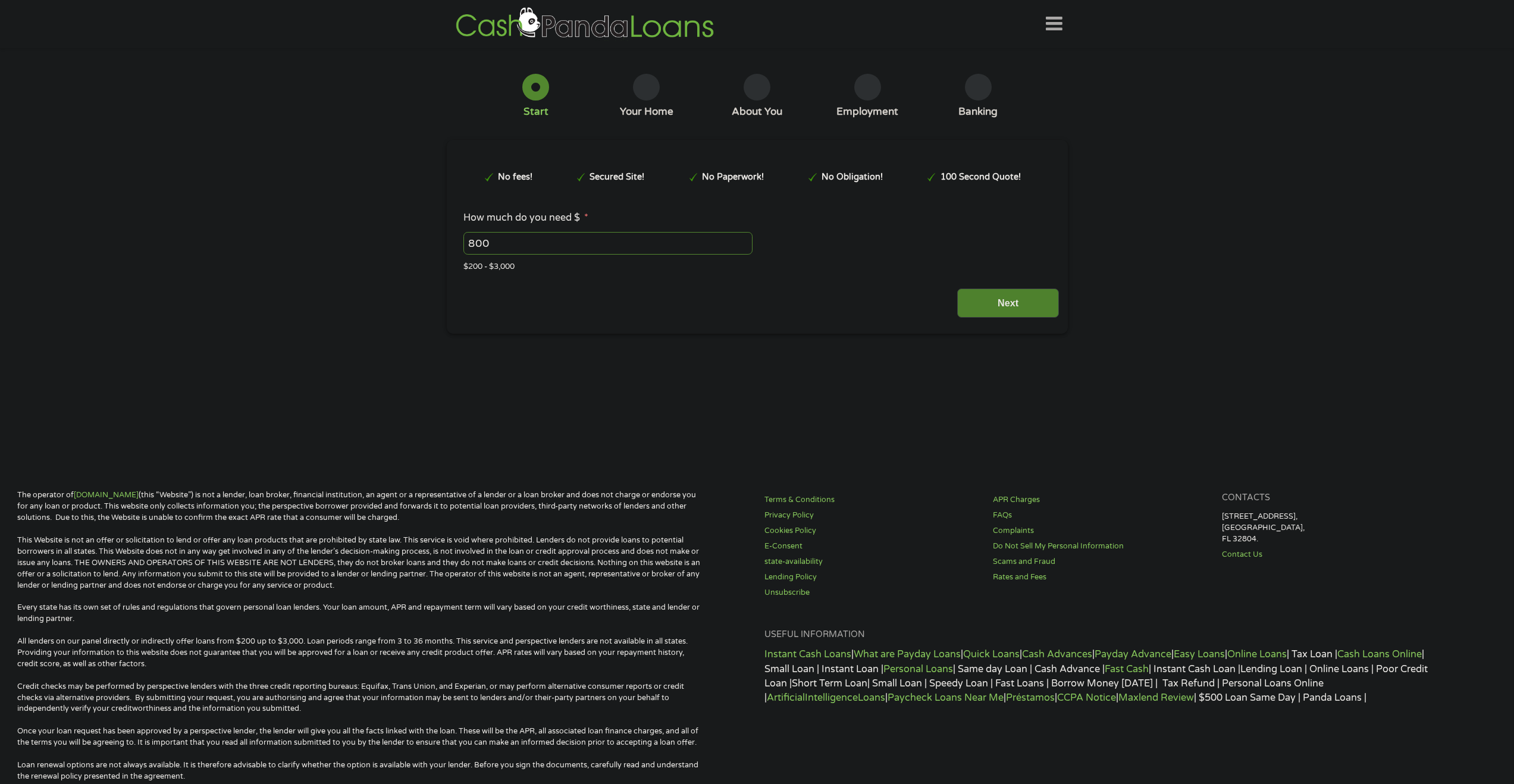
click at [1008, 312] on input "Next" at bounding box center [1008, 303] width 102 height 29
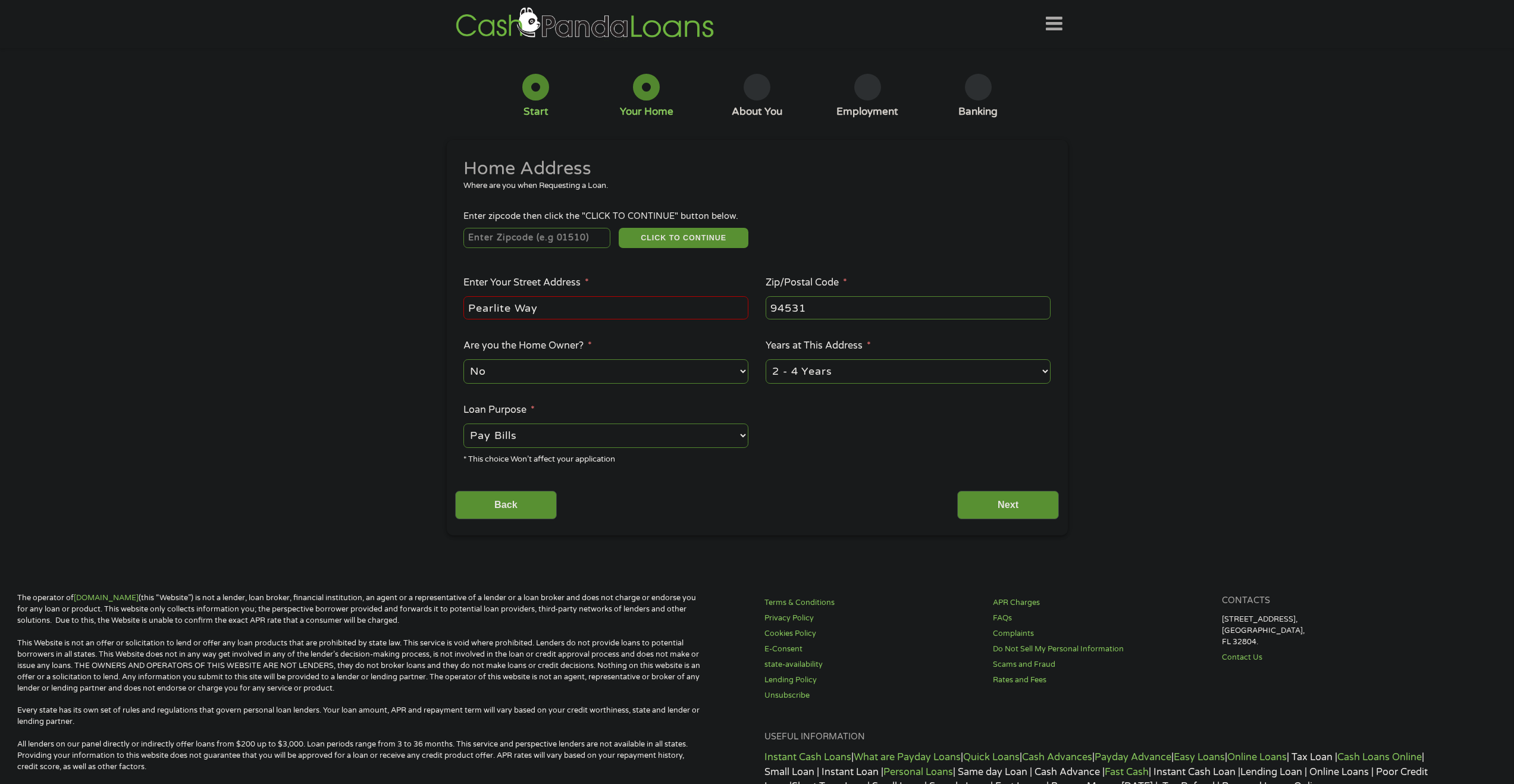
click at [1015, 305] on input "94531" at bounding box center [908, 307] width 285 height 23
click at [556, 234] on input "number" at bounding box center [537, 238] width 147 height 21
type input "94531"
click at [684, 237] on button "CLICK TO CONTINUE" at bounding box center [683, 238] width 130 height 21
click at [1009, 517] on input "Next" at bounding box center [1008, 505] width 102 height 29
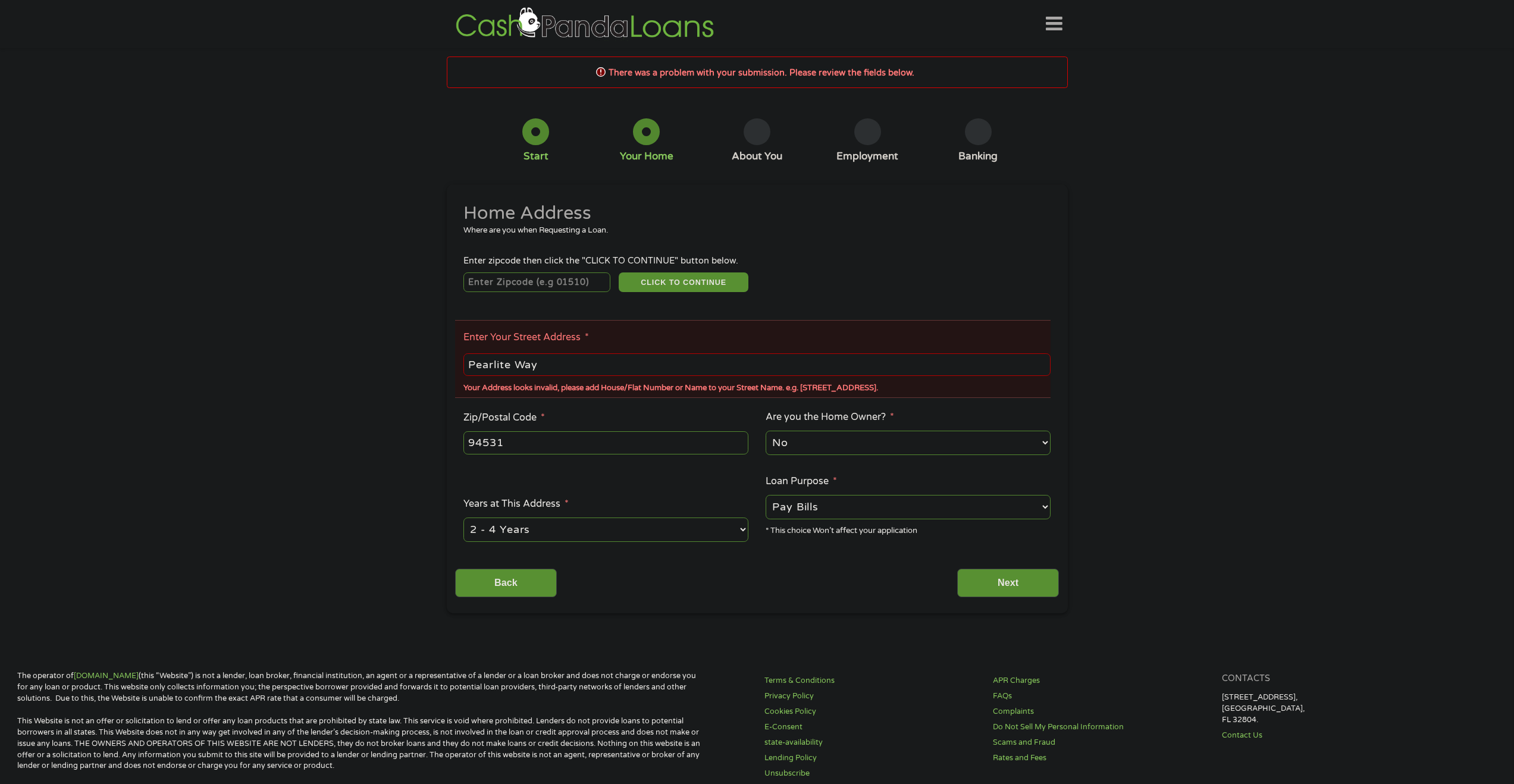
click at [589, 371] on input "Pearlite Way" at bounding box center [757, 364] width 587 height 23
type input "P"
type input "2609 Pearlite Way"
click at [871, 266] on div "Enter zipcode then click the "CLICK TO CONTINUE" button below." at bounding box center [757, 261] width 587 height 13
click at [552, 280] on input "number" at bounding box center [537, 282] width 147 height 21
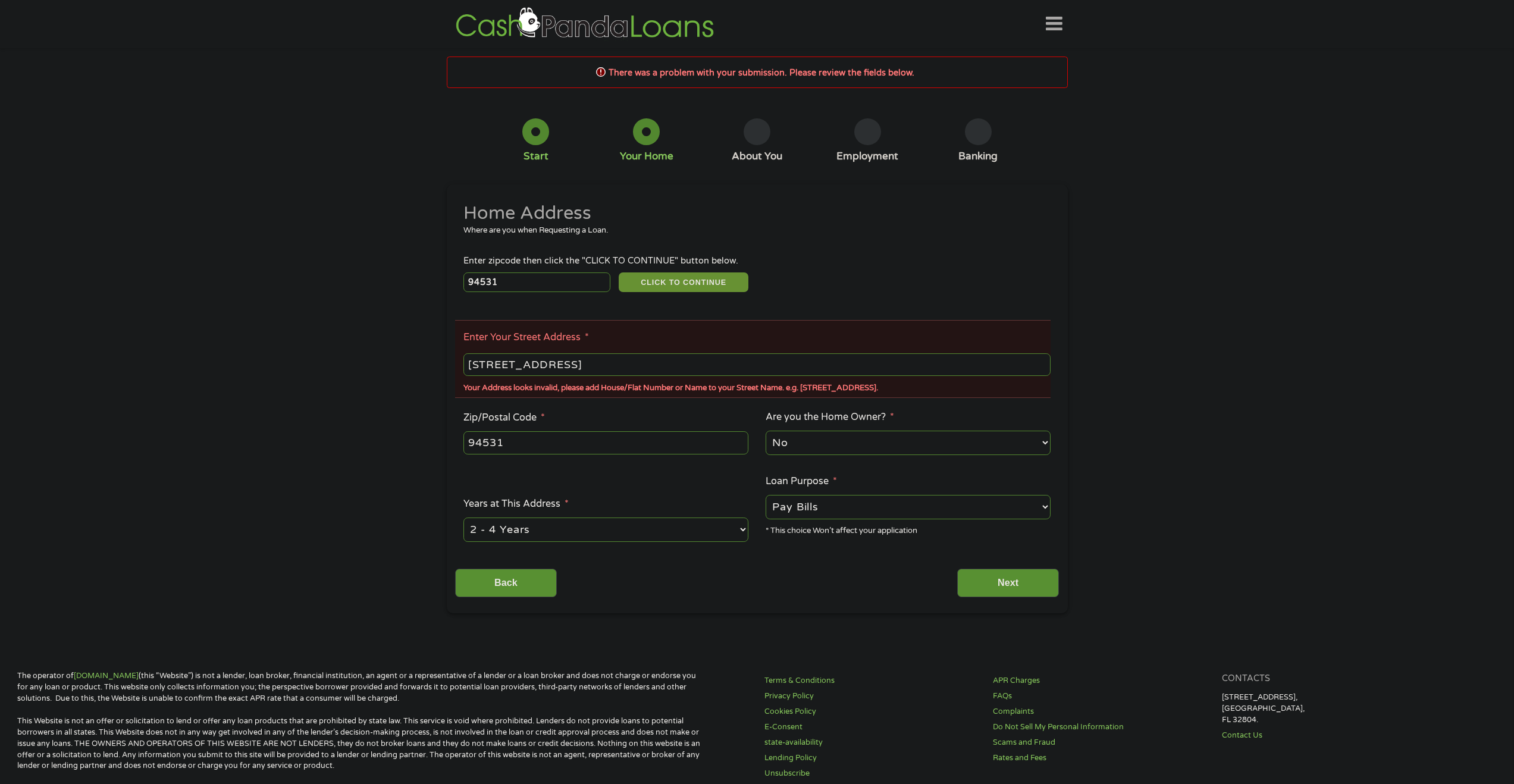
type input "94531"
click at [677, 282] on button "CLICK TO CONTINUE" at bounding box center [683, 282] width 130 height 21
drag, startPoint x: 1009, startPoint y: 580, endPoint x: 1084, endPoint y: 592, distance: 76.0
click at [1011, 581] on input "Next" at bounding box center [1008, 582] width 102 height 29
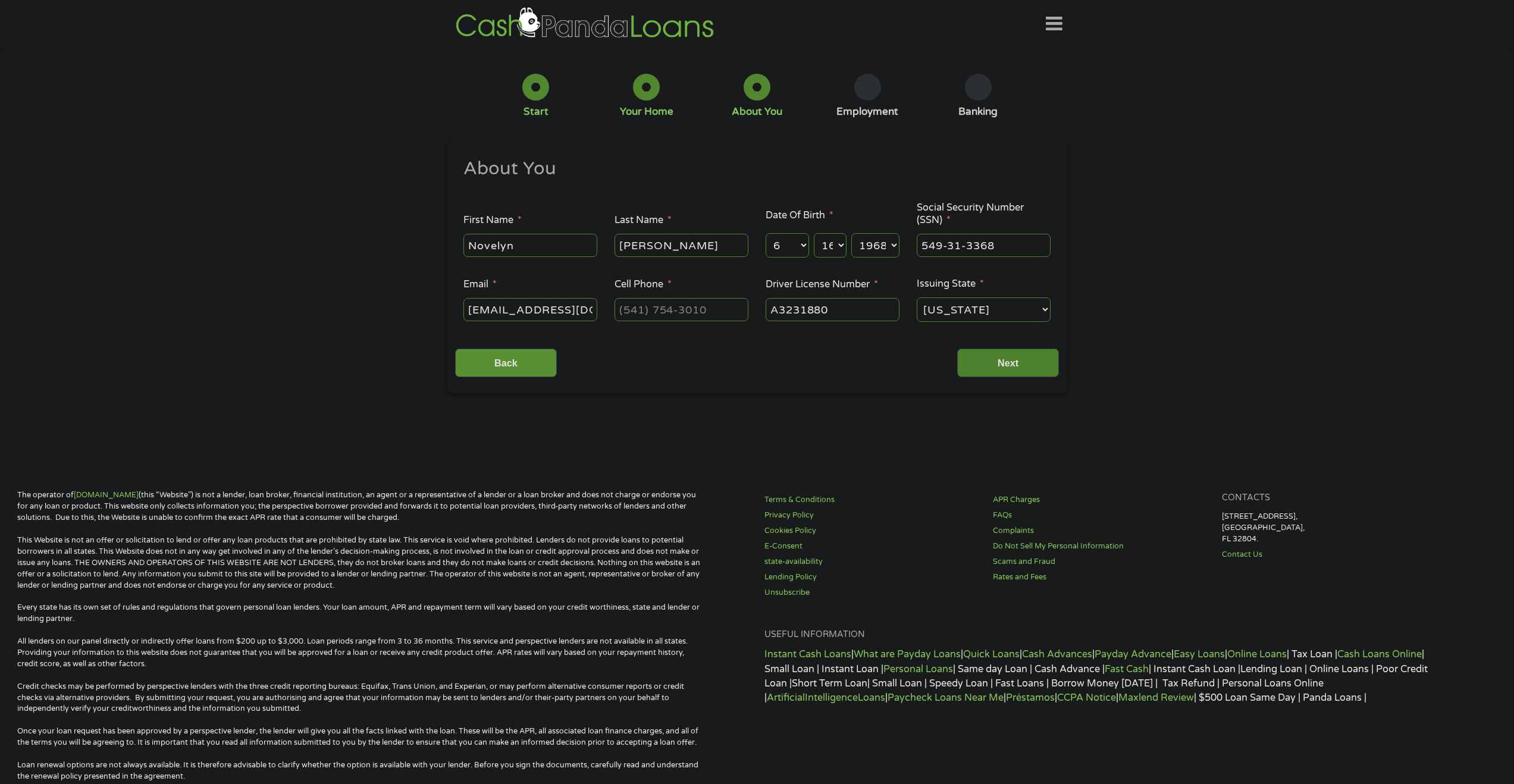
click at [1014, 362] on input "Next" at bounding box center [1008, 362] width 102 height 29
click at [711, 311] on input "(___) ___-____" at bounding box center [681, 309] width 134 height 23
click at [623, 311] on input "(___) ___-____" at bounding box center [681, 309] width 134 height 23
type input "(925) 222-____"
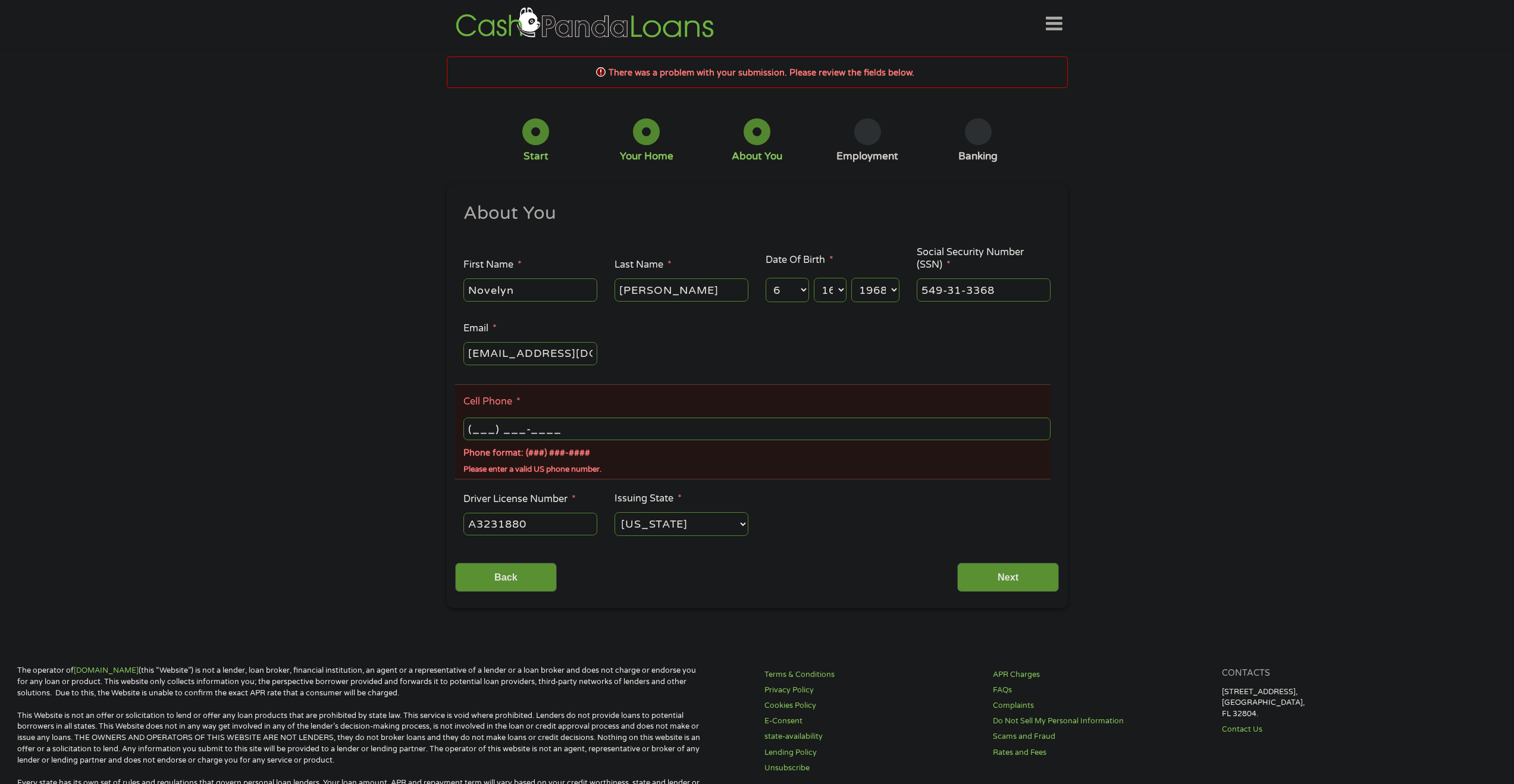
click at [600, 427] on input "(___) ___-____" at bounding box center [757, 429] width 587 height 23
type input "(925) 222-7183"
click at [1002, 580] on input "Next" at bounding box center [1008, 577] width 102 height 29
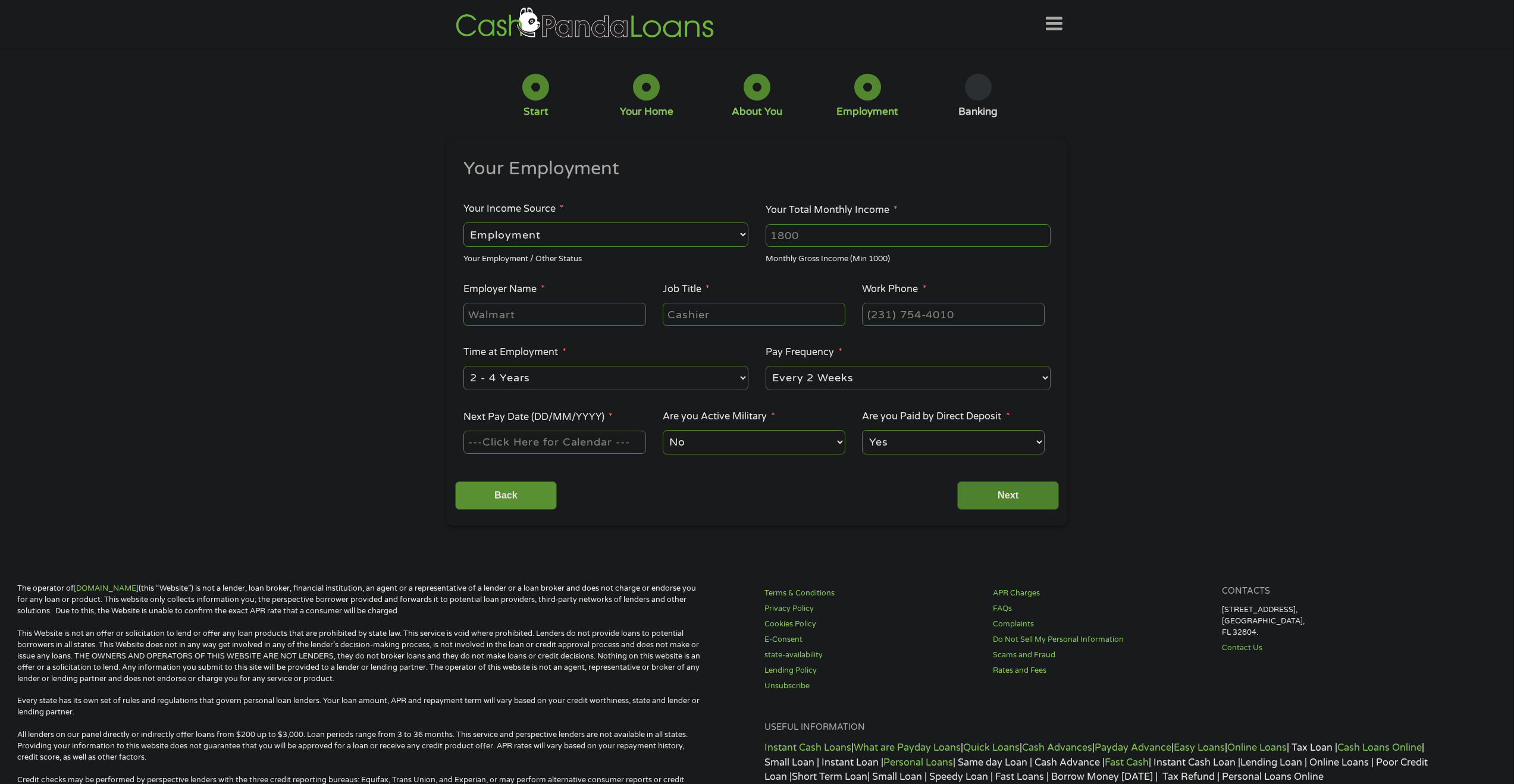
click at [1023, 494] on input "Next" at bounding box center [1008, 495] width 102 height 29
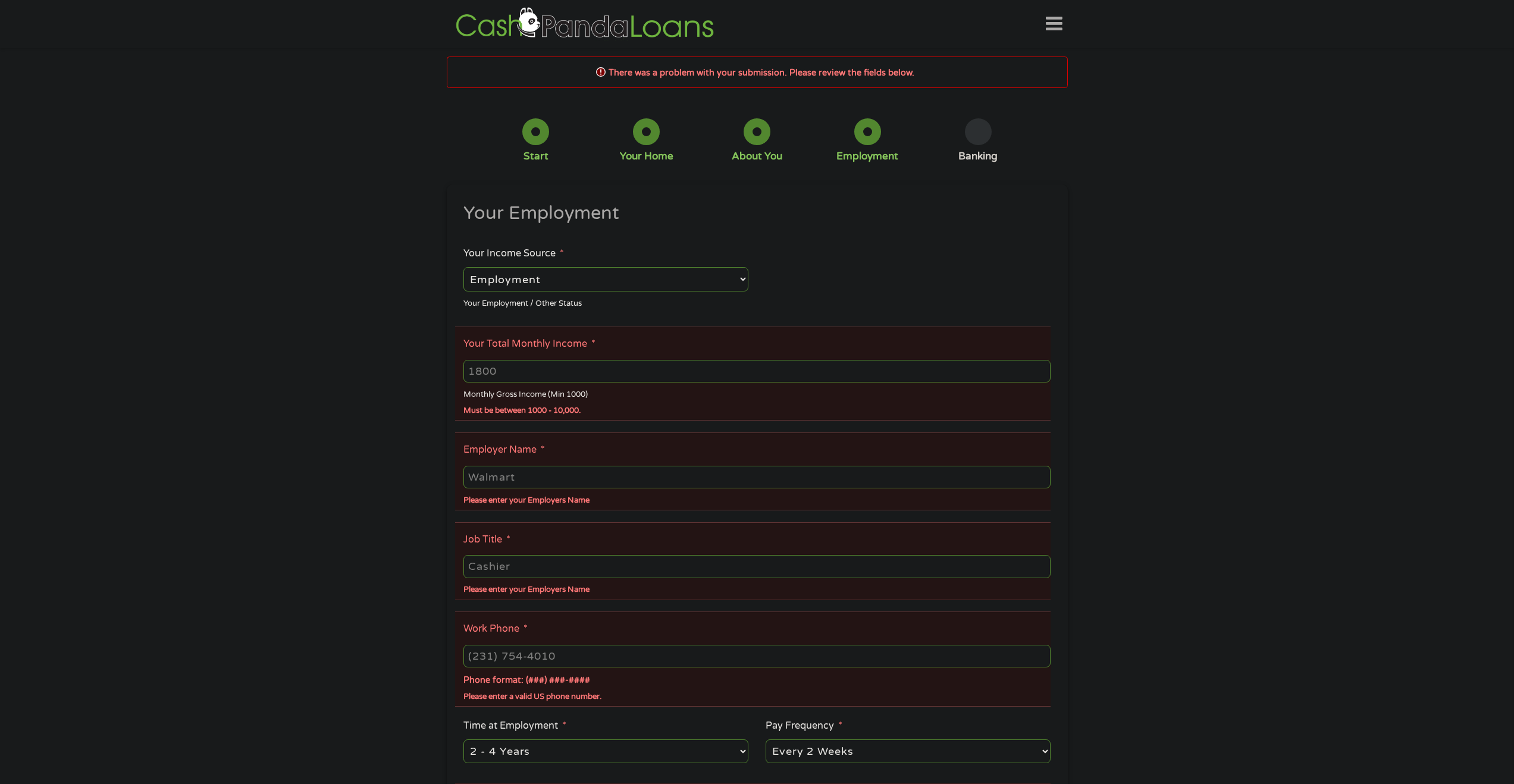
click at [611, 375] on input "Your Total Monthly Income *" at bounding box center [757, 371] width 587 height 23
type input "3790"
click at [587, 478] on input "Employer Name *" at bounding box center [757, 477] width 587 height 23
click at [501, 473] on input "Bay Aea Surguical Specialist" at bounding box center [757, 477] width 587 height 23
type input "Bay Area Surguical Specialist"
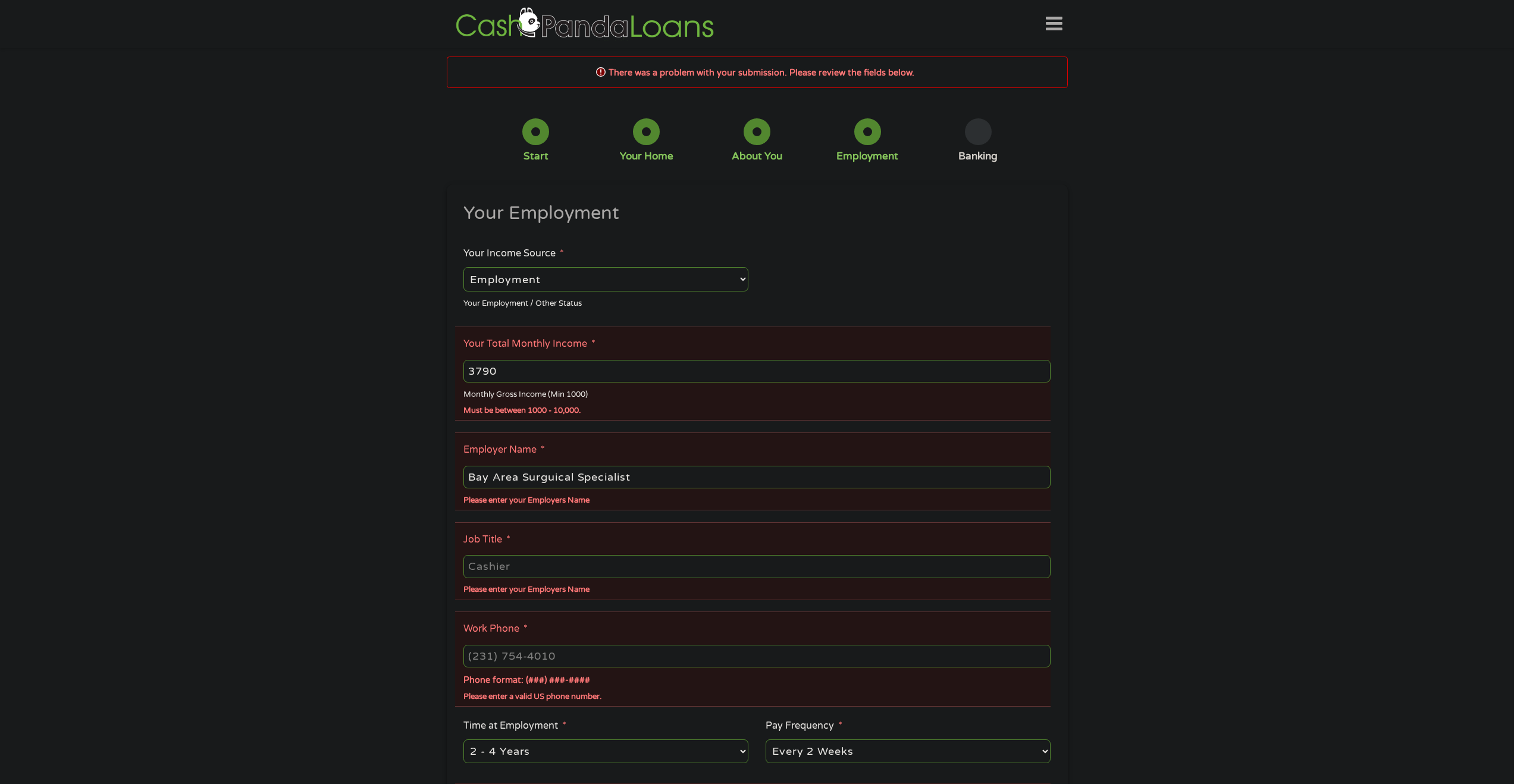
click at [567, 572] on input "Job Title *" at bounding box center [757, 566] width 587 height 23
click at [622, 567] on input "Medical Billing Speciaist" at bounding box center [757, 566] width 587 height 23
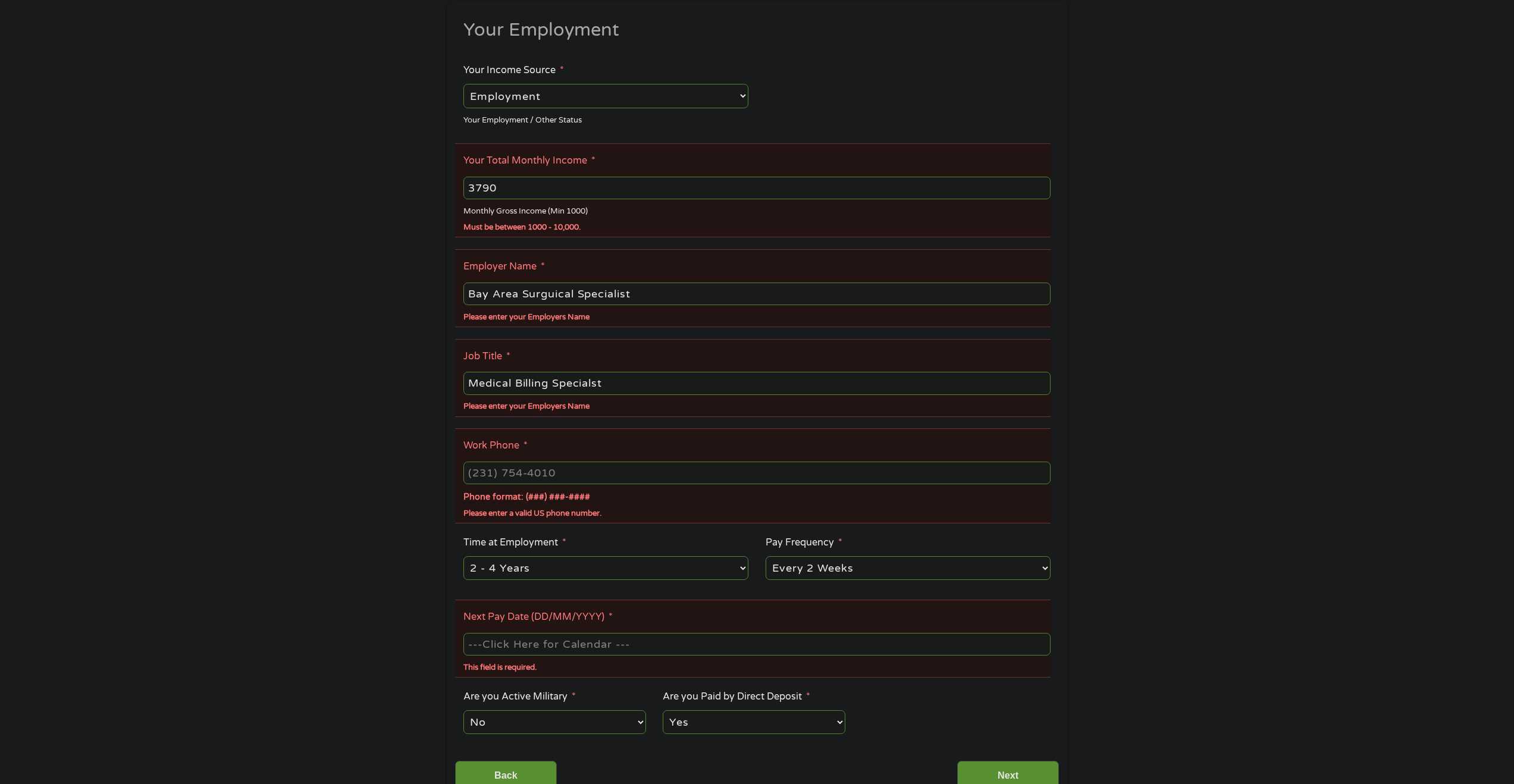
scroll to position [185, 0]
click at [644, 381] on input "Medical Billing Specialst" at bounding box center [757, 382] width 587 height 23
type input "Medical Billing Specialist"
click at [597, 469] on input "(___) ___-____" at bounding box center [757, 471] width 587 height 23
drag, startPoint x: 477, startPoint y: 472, endPoint x: 492, endPoint y: 475, distance: 15.3
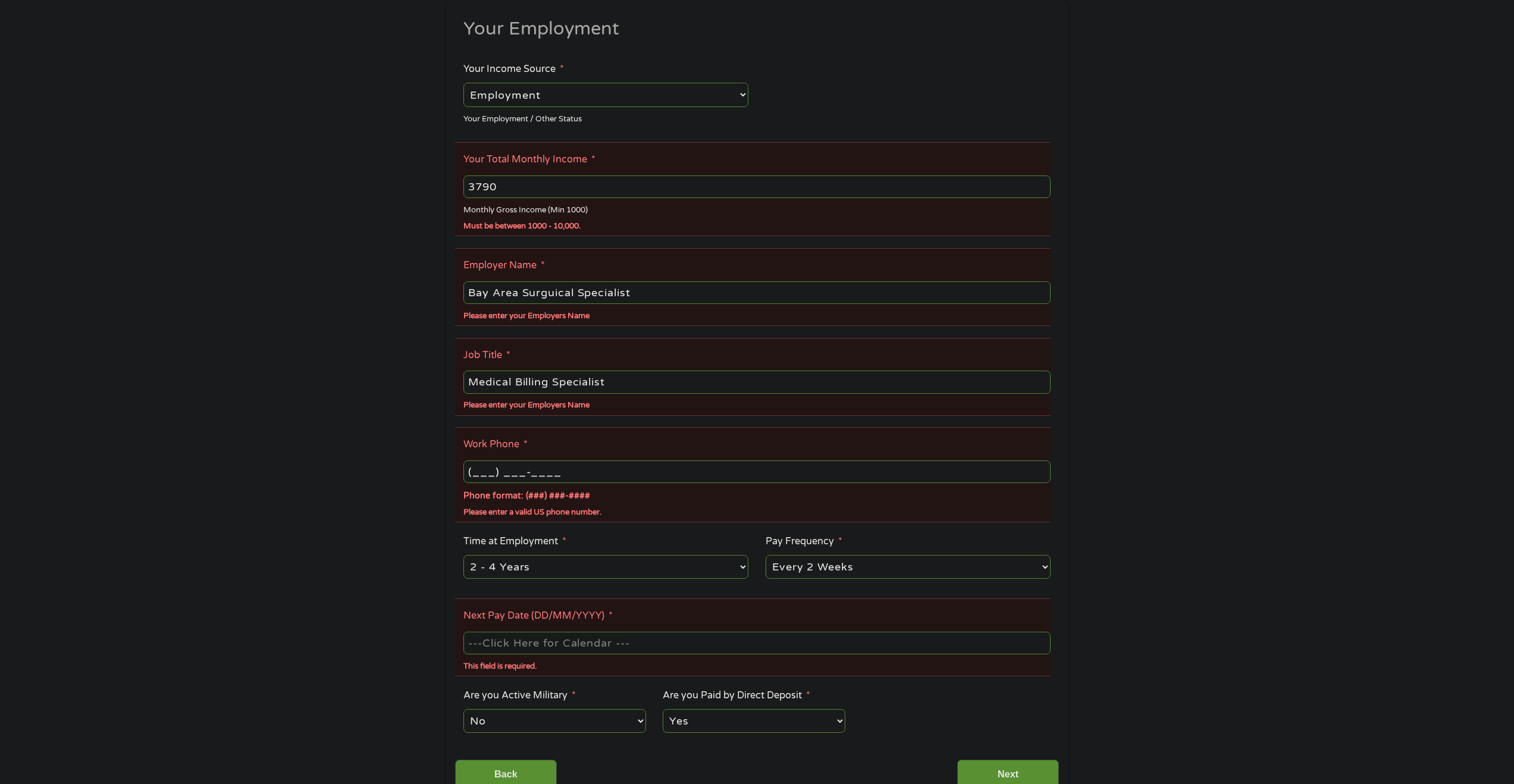
click at [477, 472] on input "(___) ___-____" at bounding box center [757, 471] width 587 height 23
type input "(925) 999-4106"
click at [1266, 487] on div "There was a problem with your submission. Please review the fields below. 1 Sta…" at bounding box center [757, 338] width 1514 height 932
click at [745, 564] on select "--- Choose one --- 1 Year or less 1 - 2 Years 2 - 4 Years Over 4 Years" at bounding box center [606, 567] width 285 height 24
select select "60months"
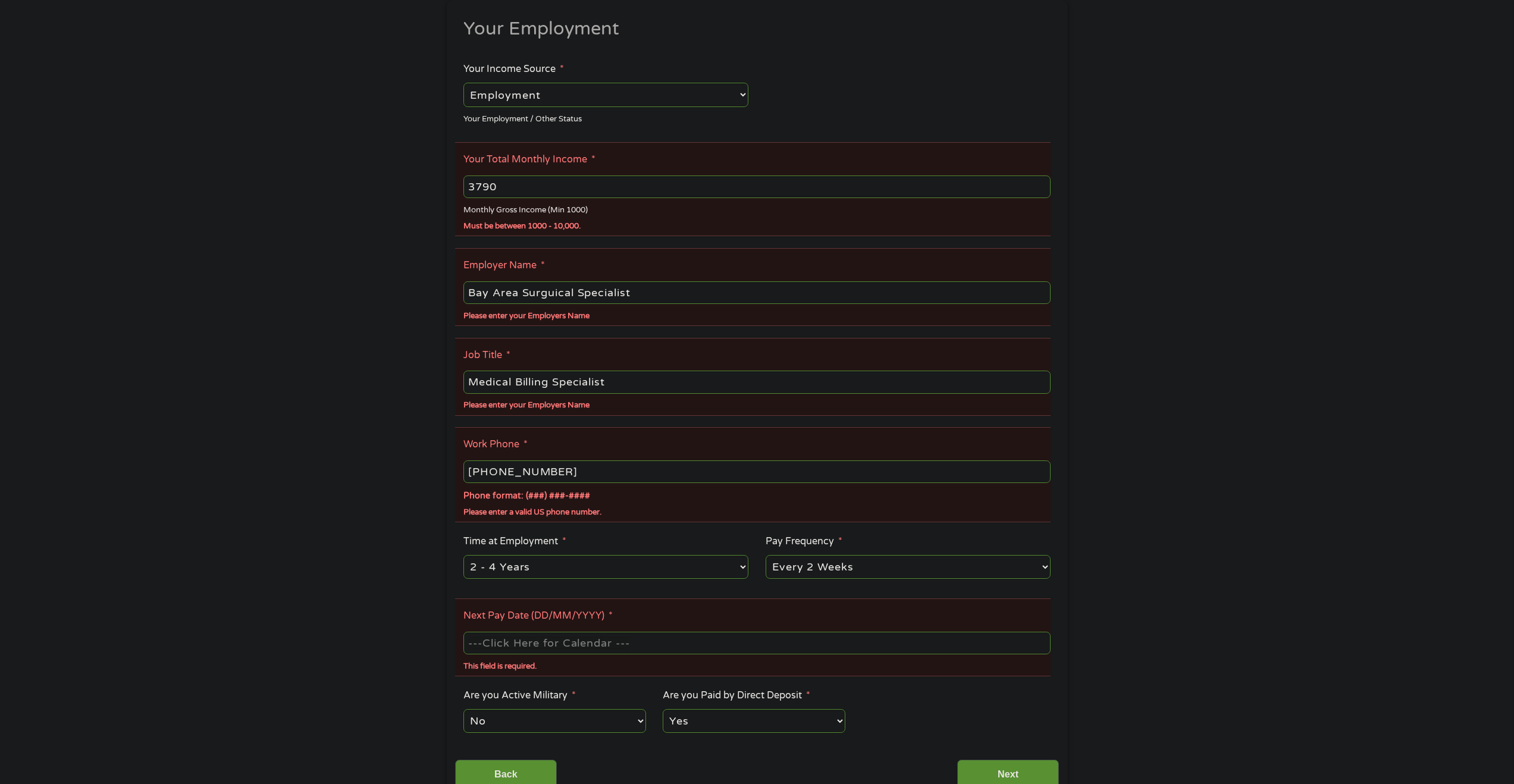
click at [464, 555] on select "--- Choose one --- 1 Year or less 1 - 2 Years 2 - 4 Years Over 4 Years" at bounding box center [606, 567] width 285 height 24
click at [607, 646] on input "Next Pay Date (DD/MM/YYYY) *" at bounding box center [757, 642] width 587 height 23
type input "17/10/2025"
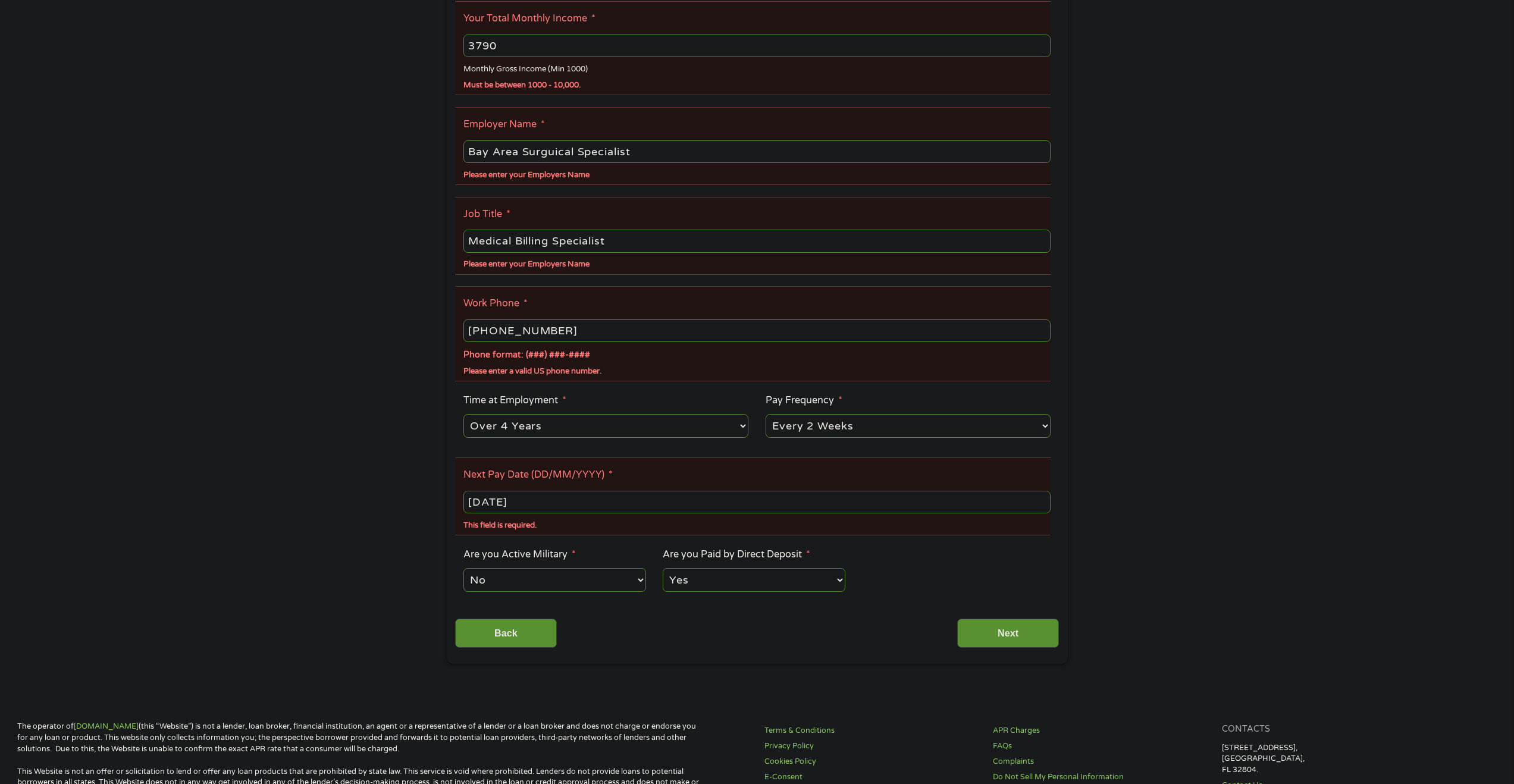
scroll to position [350, 0]
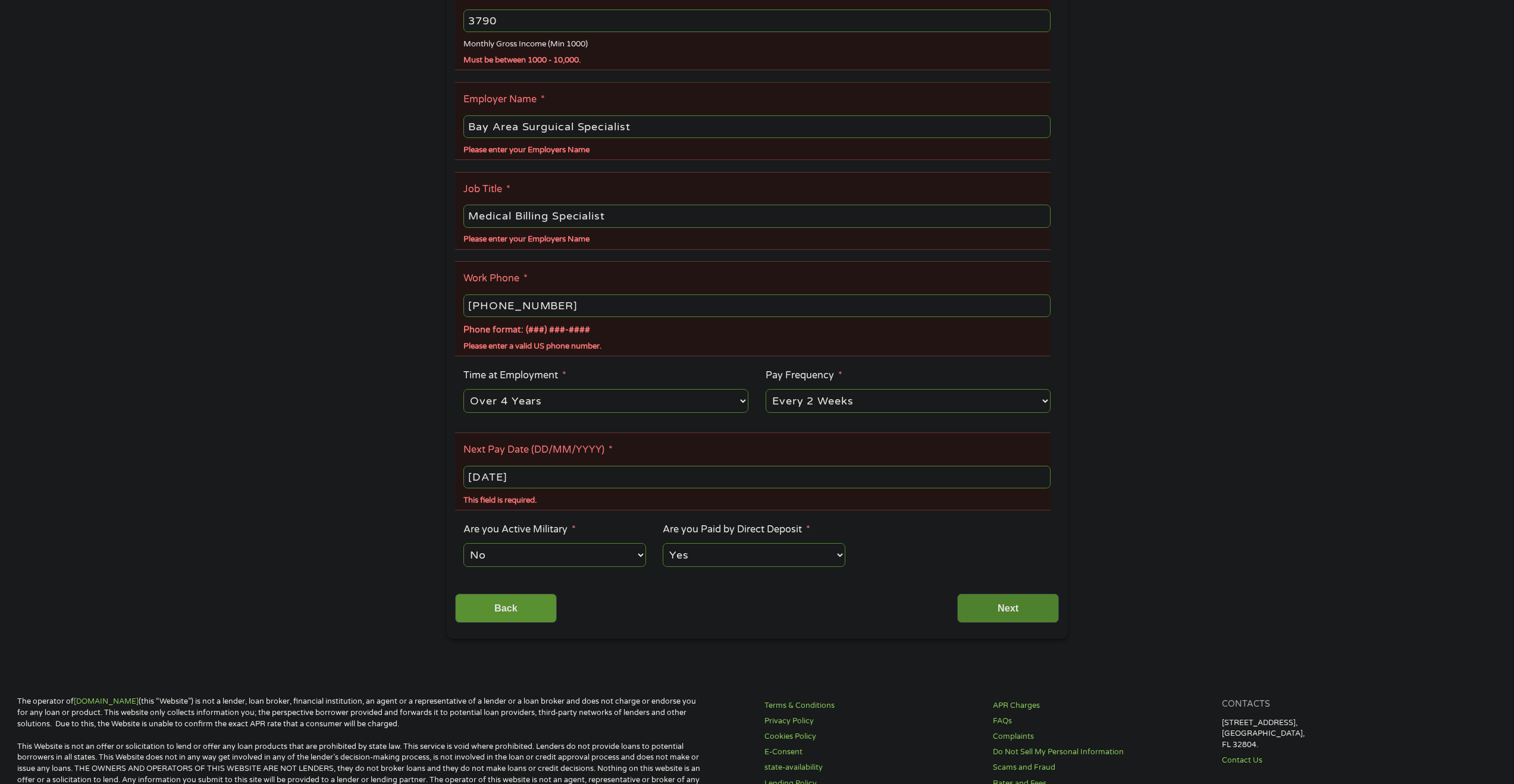
click at [1006, 610] on input "Next" at bounding box center [1008, 608] width 102 height 29
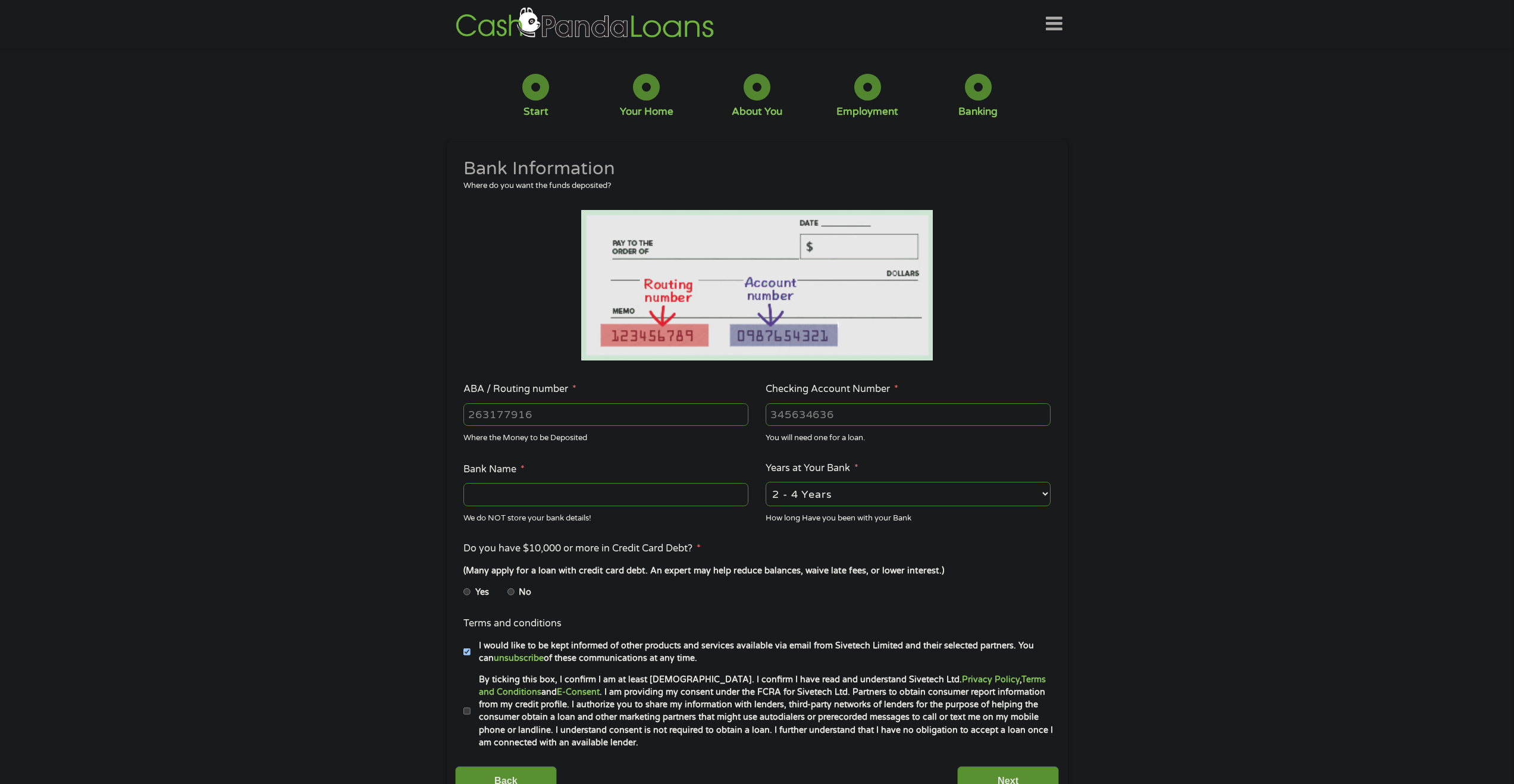
scroll to position [2, 0]
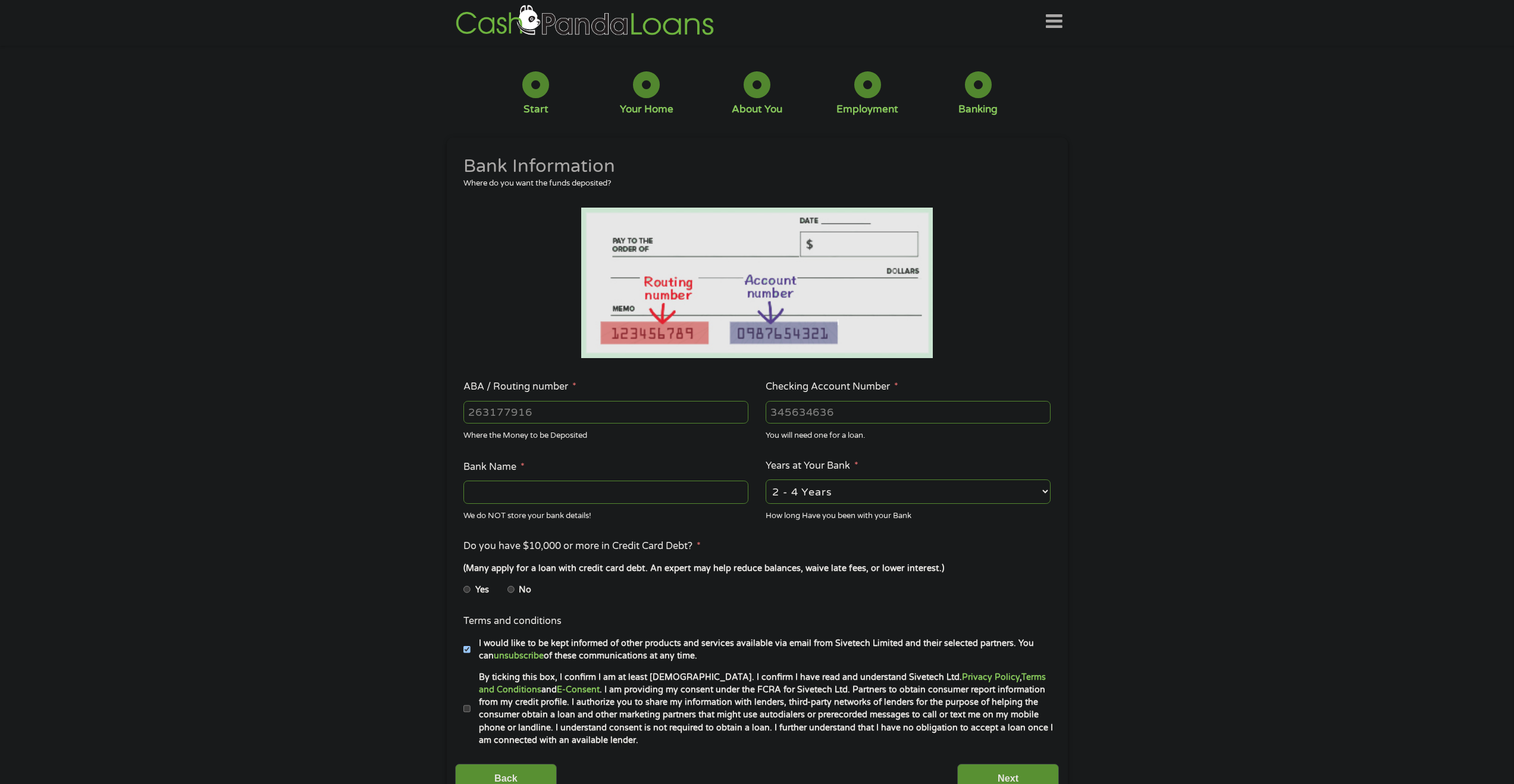
click at [585, 408] on input "ABA / Routing number *" at bounding box center [606, 412] width 285 height 23
type input "031176110"
type input "CAPITAL ONE NA"
type input "031176110"
click at [822, 410] on input "Checking Account Number *" at bounding box center [908, 412] width 285 height 23
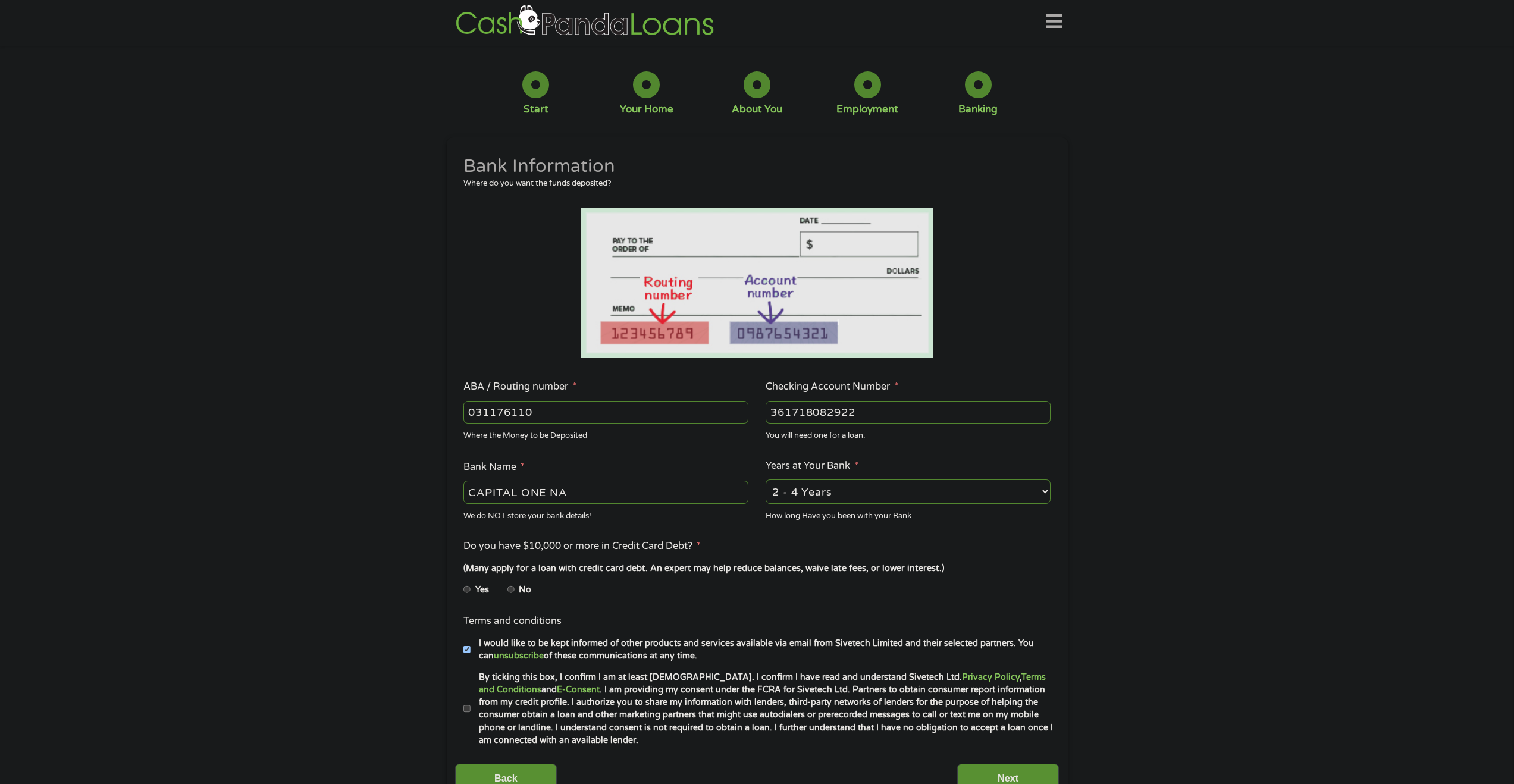
type input "361718082922"
click at [1154, 568] on div "1 Start 2 Your Home 3 About You 4 Employment 5 Banking 6 This field is hidden w…" at bounding box center [757, 431] width 1514 height 754
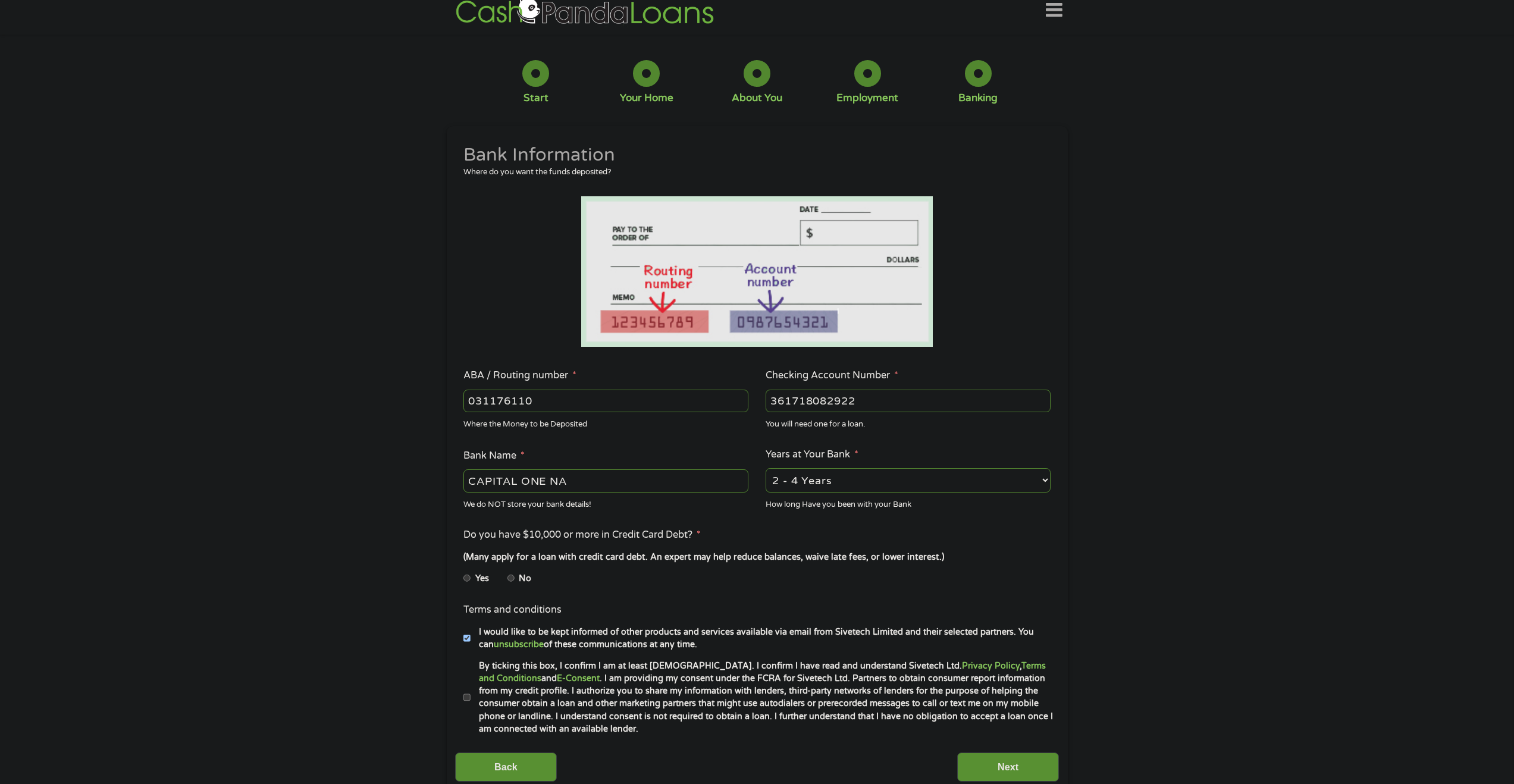
scroll to position [14, 0]
click at [509, 575] on input "No" at bounding box center [511, 577] width 7 height 19
radio input "true"
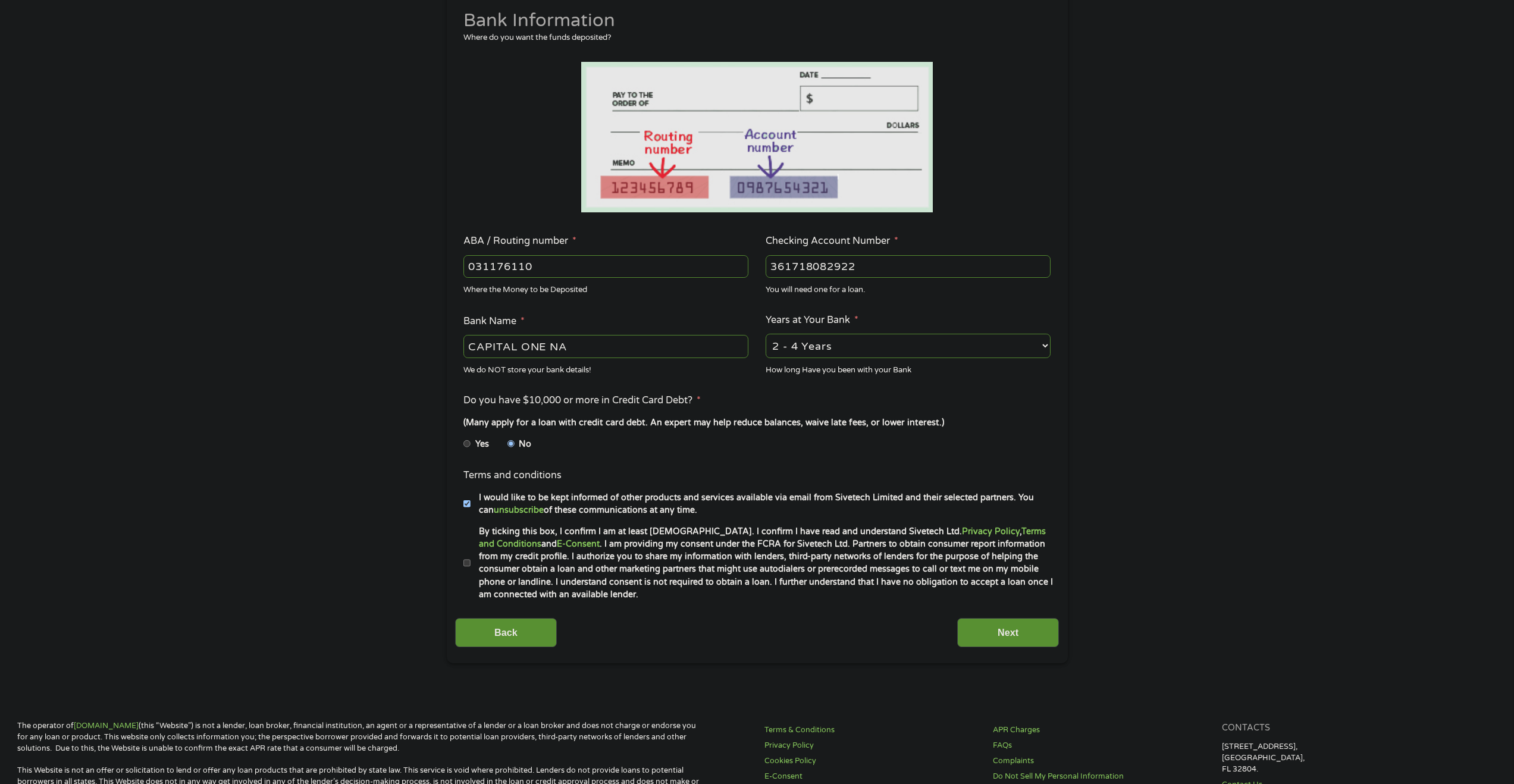
scroll to position [198, 0]
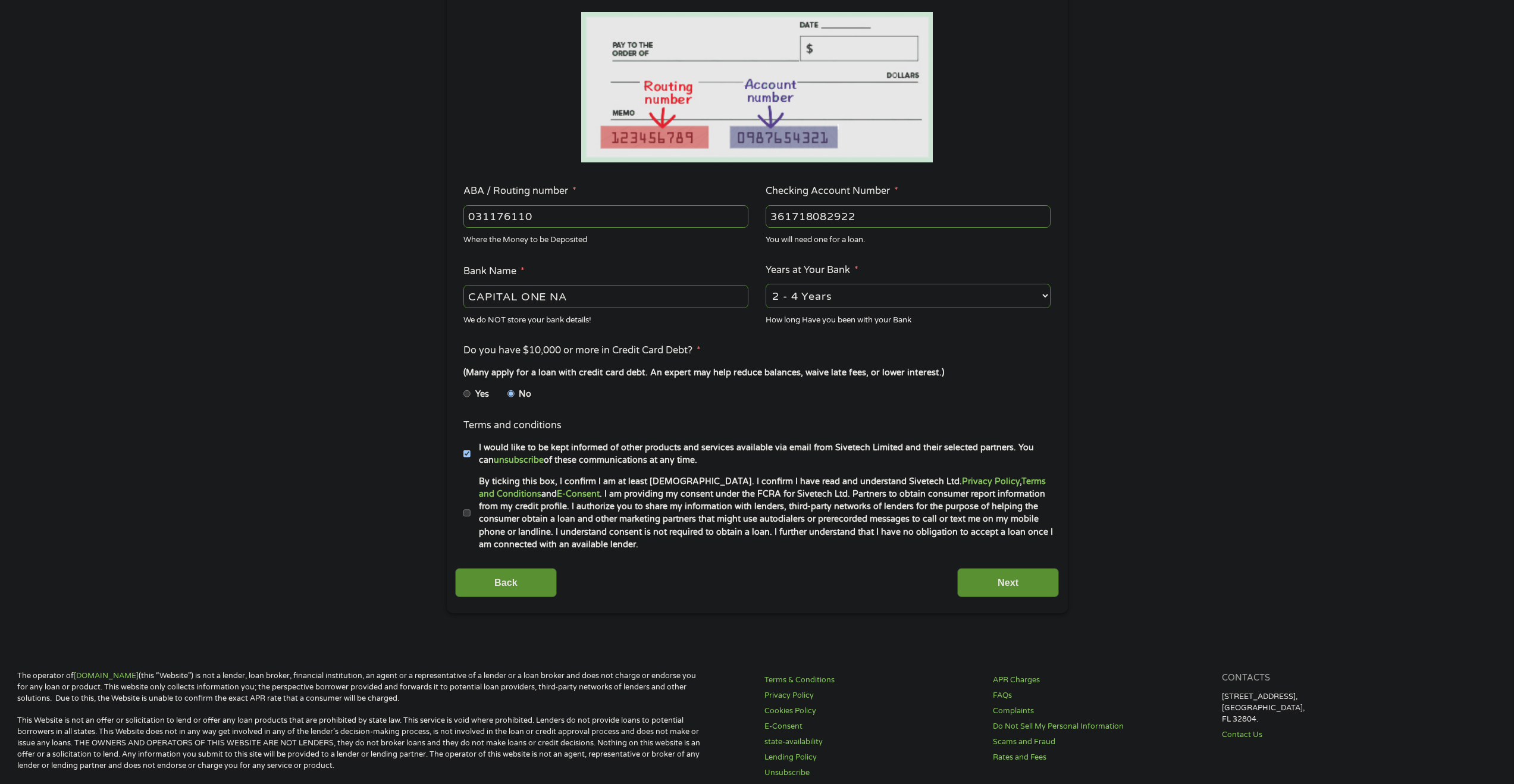
click at [465, 514] on input "By ticking this box, I confirm I am at least 18 years old. I confirm I have rea…" at bounding box center [467, 513] width 7 height 19
checkbox input "true"
click at [1011, 587] on input "Next" at bounding box center [1008, 582] width 102 height 29
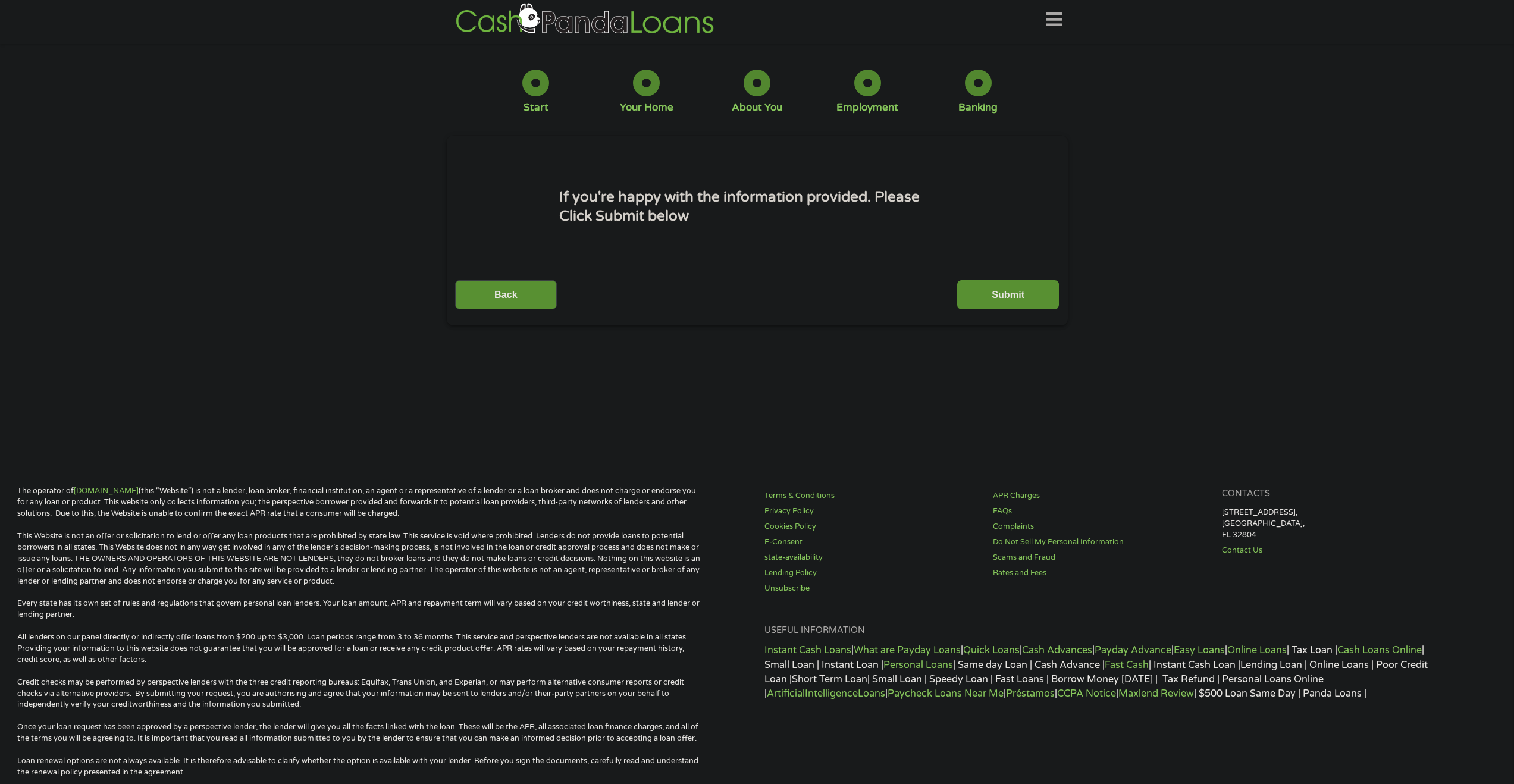
scroll to position [0, 0]
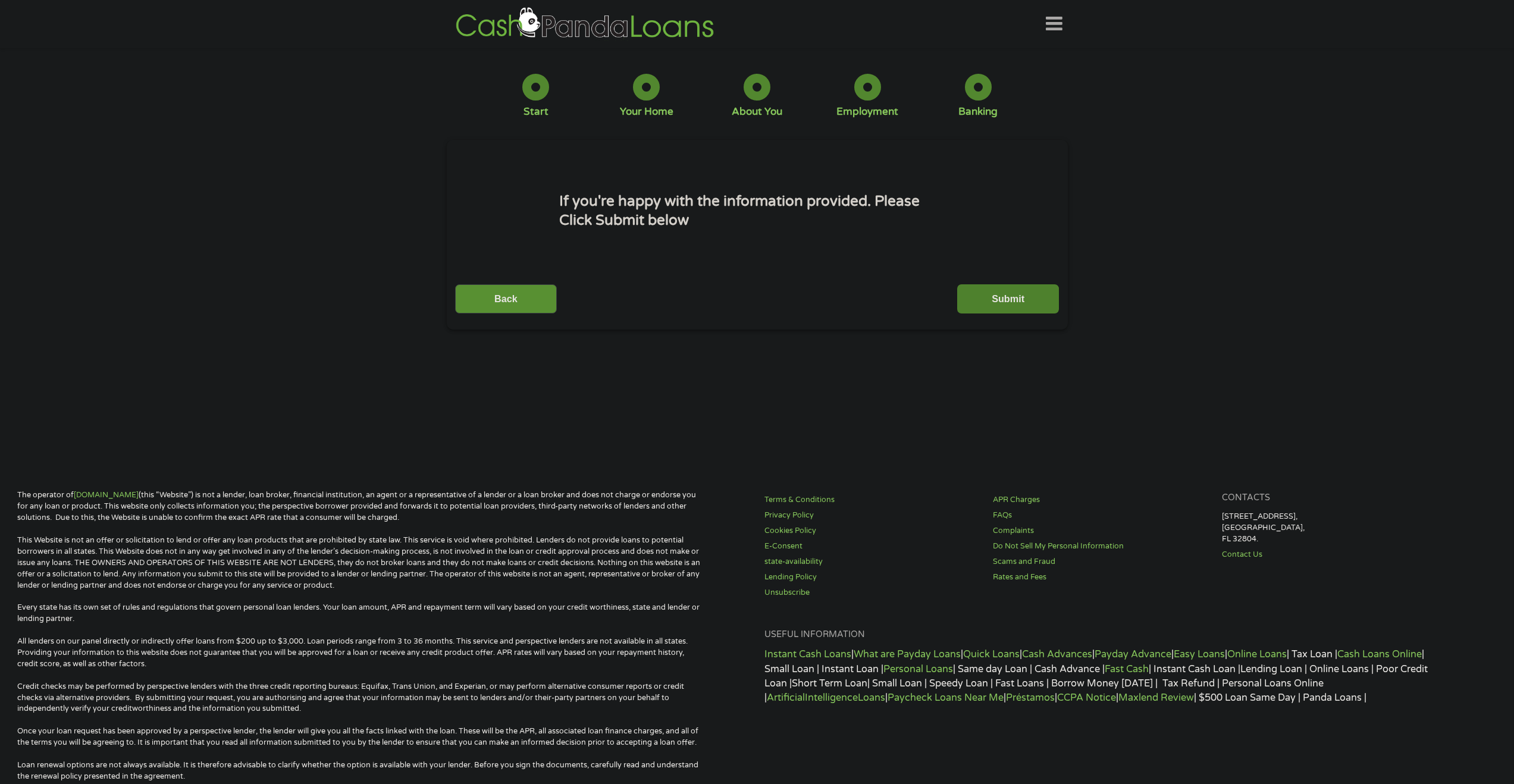
click at [1007, 301] on input "Submit" at bounding box center [1008, 299] width 102 height 29
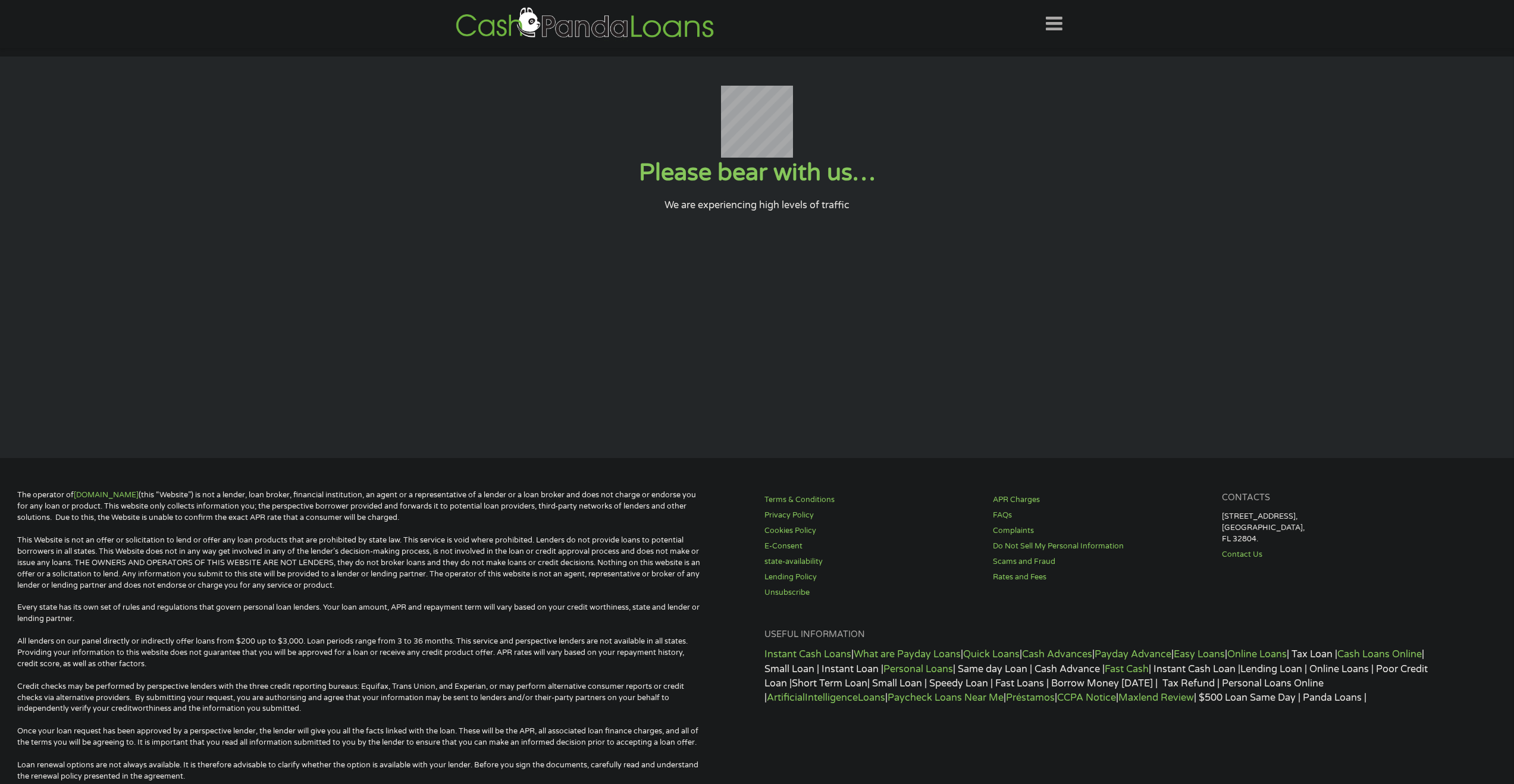
click at [957, 284] on input "Submit" at bounding box center [1008, 299] width 102 height 29
